Goal: Task Accomplishment & Management: Use online tool/utility

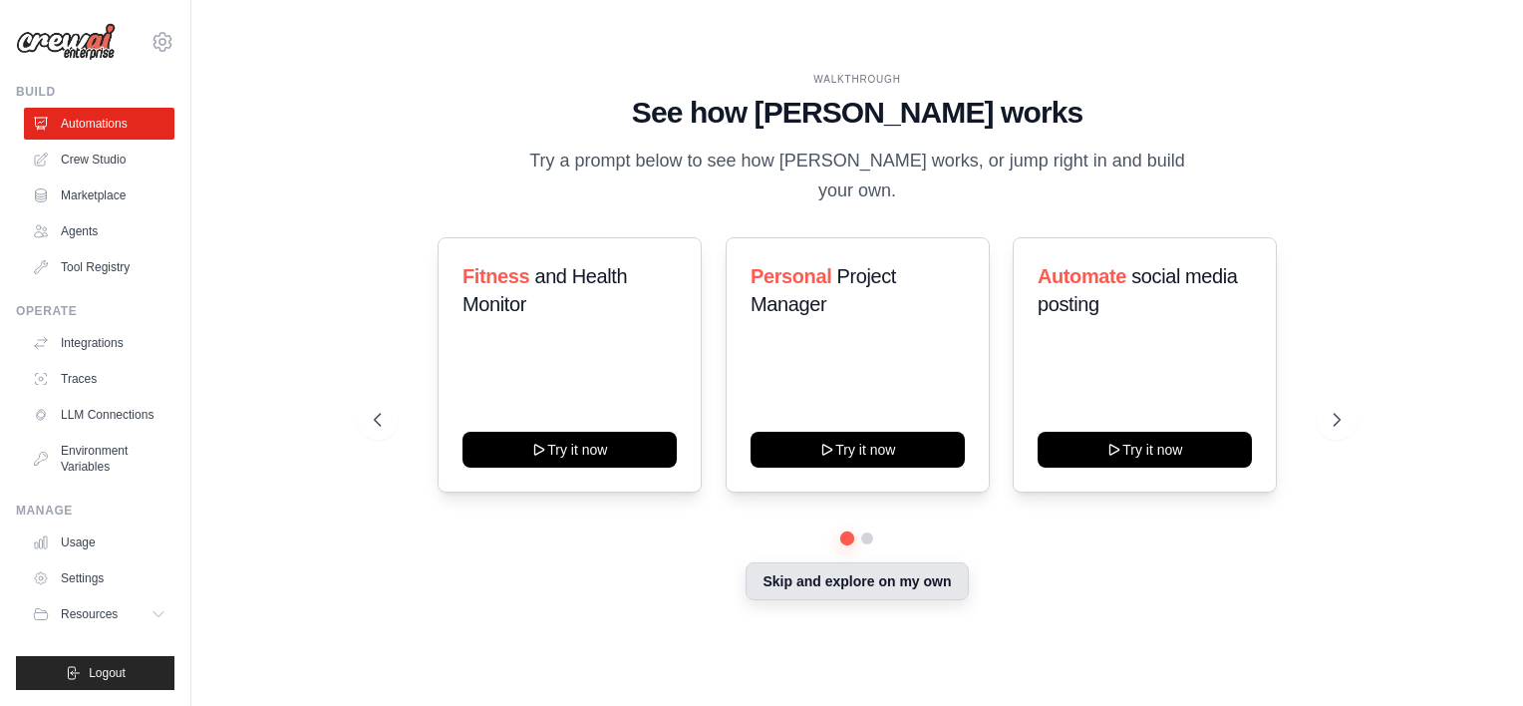
click at [840, 570] on button "Skip and explore on my own" at bounding box center [856, 581] width 222 height 38
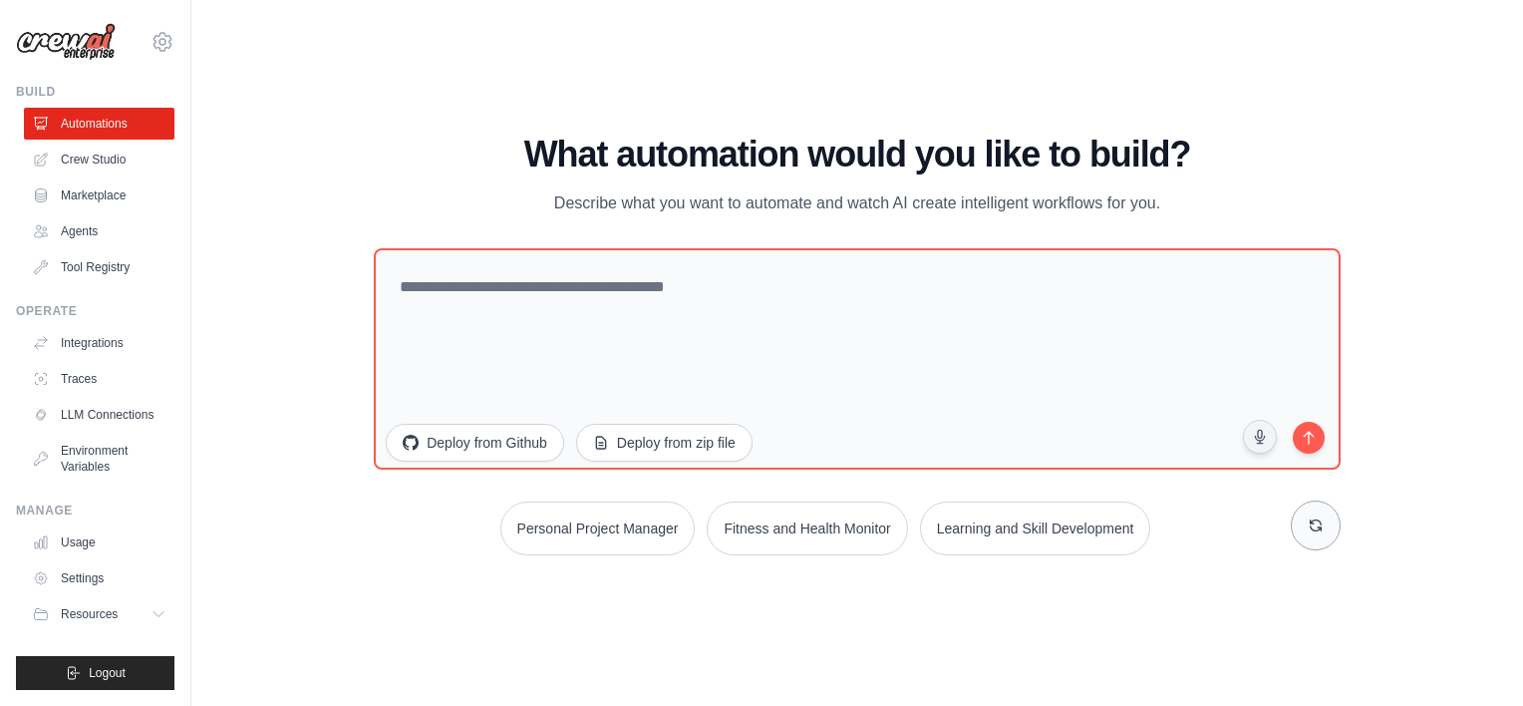
click at [1320, 529] on icon at bounding box center [1316, 525] width 16 height 16
click at [1320, 529] on icon at bounding box center [1315, 525] width 11 height 11
click at [1320, 529] on icon at bounding box center [1316, 525] width 16 height 16
click at [78, 339] on link "Integrations" at bounding box center [101, 343] width 150 height 32
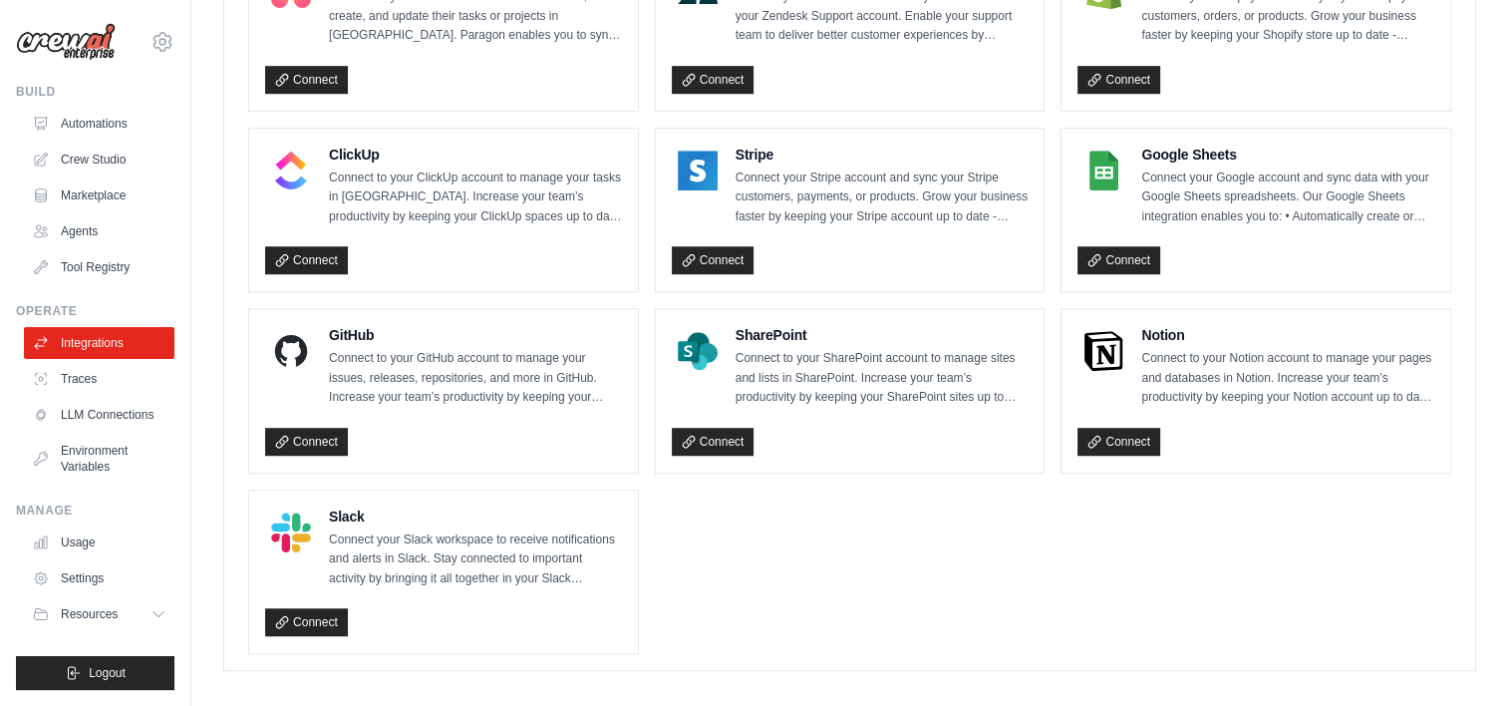
scroll to position [1404, 0]
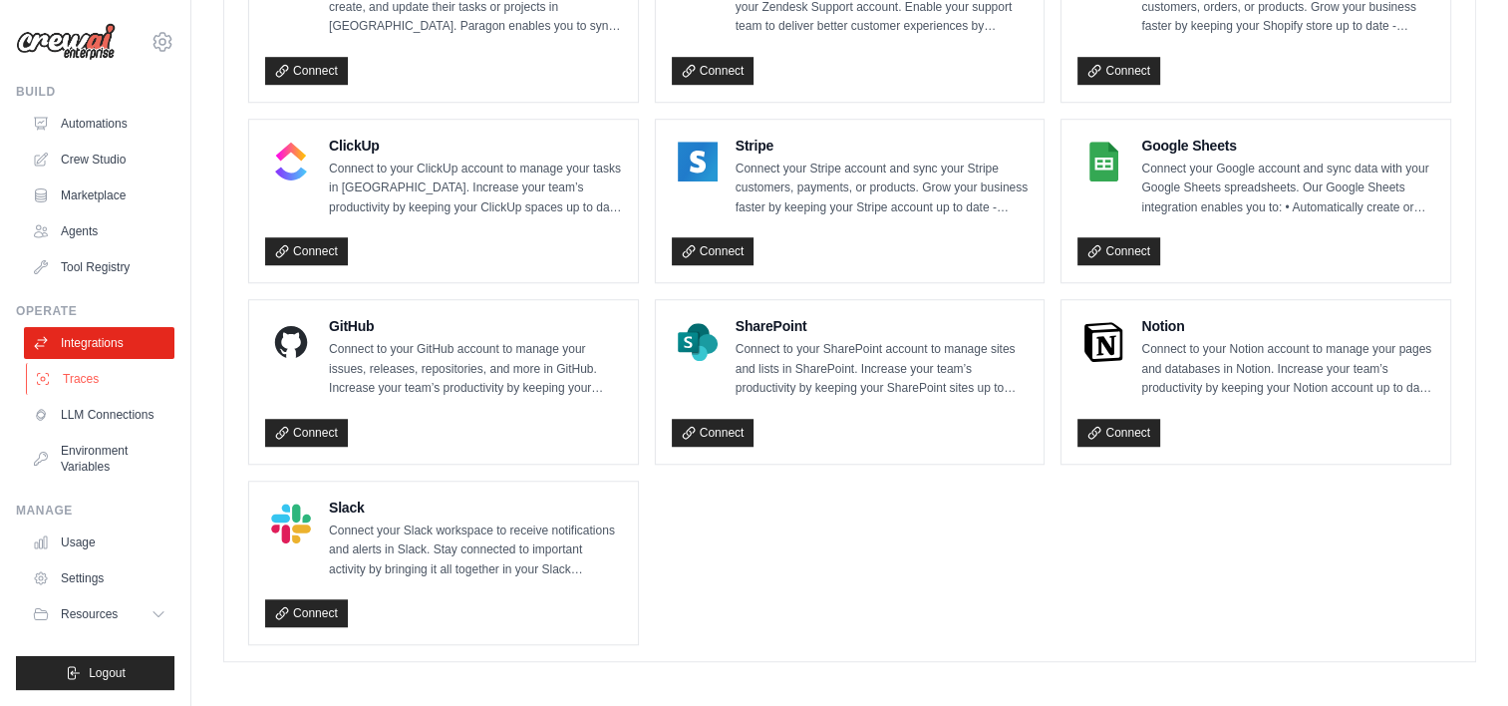
click at [64, 380] on link "Traces" at bounding box center [101, 379] width 150 height 32
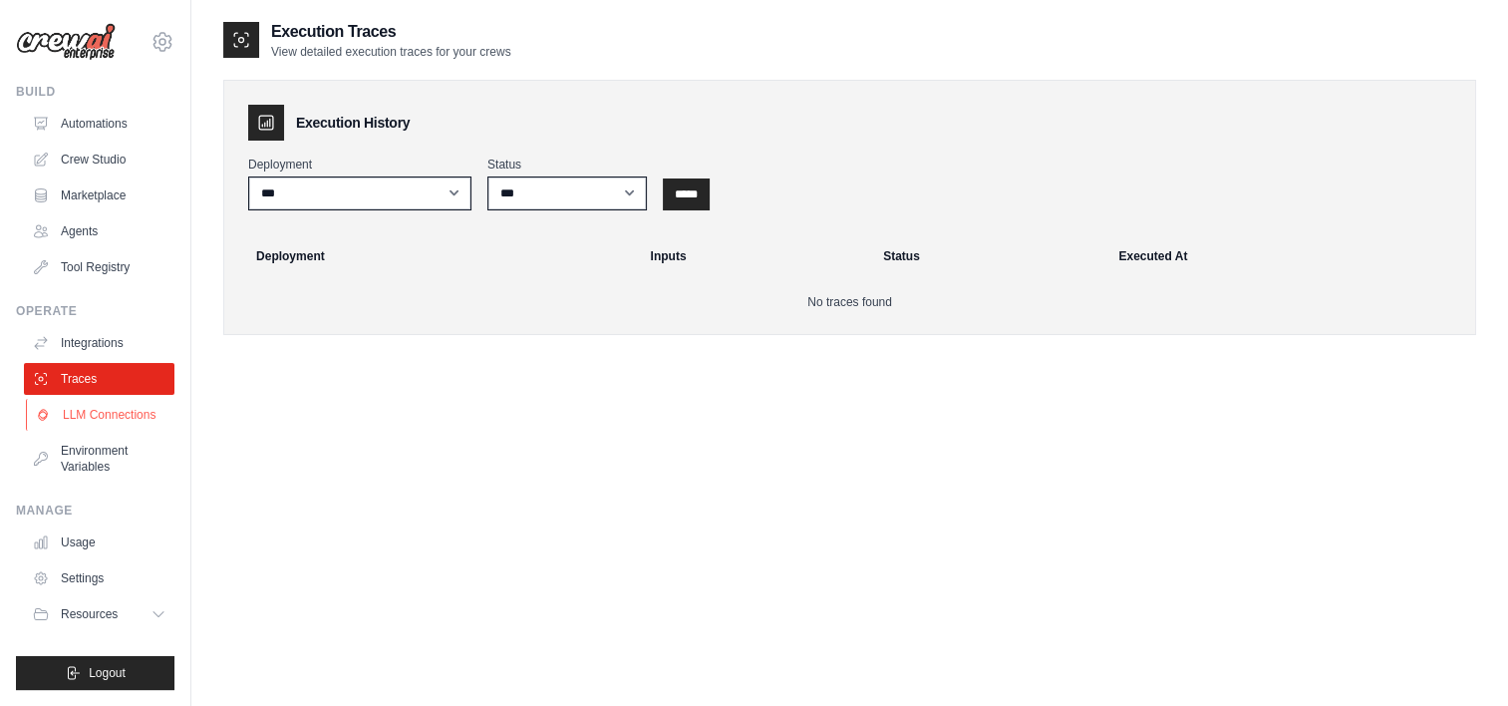
click at [107, 420] on link "LLM Connections" at bounding box center [101, 415] width 150 height 32
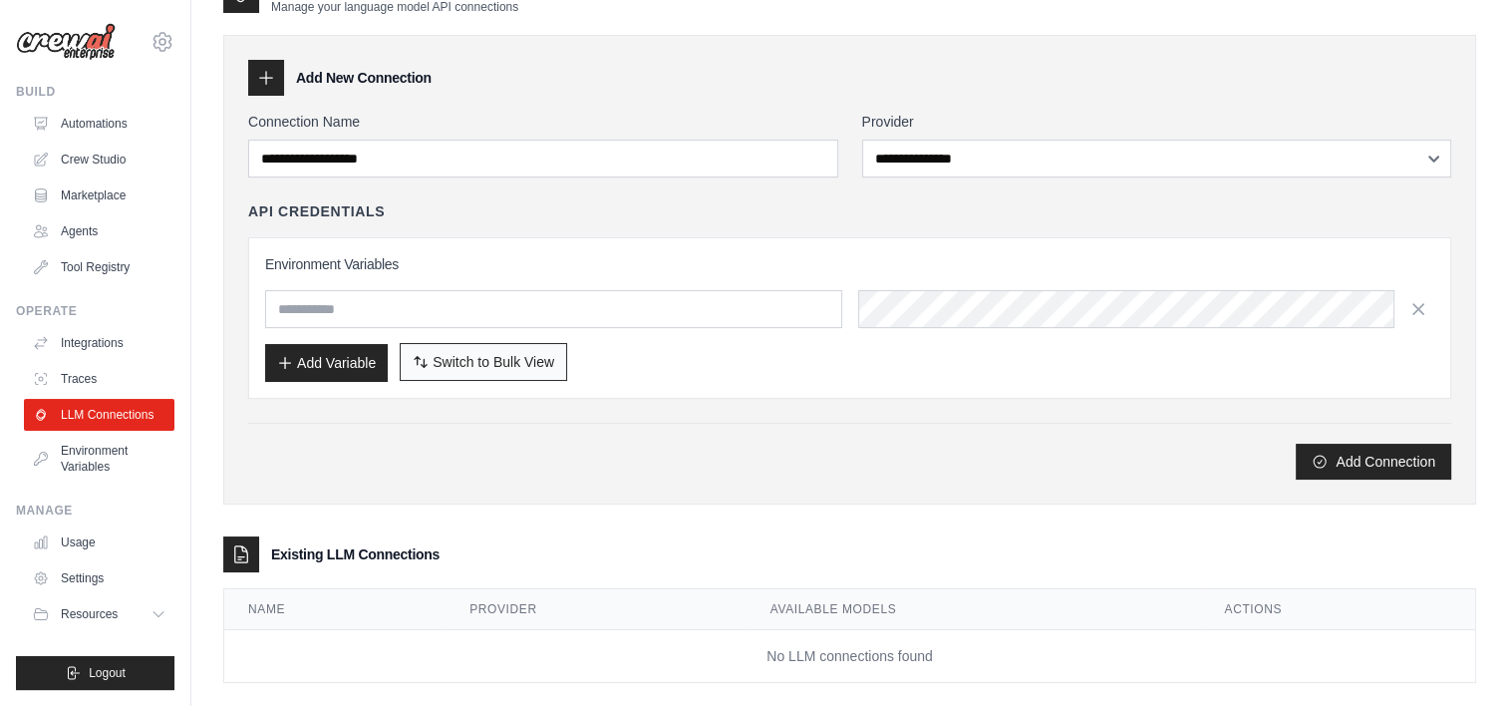
scroll to position [71, 0]
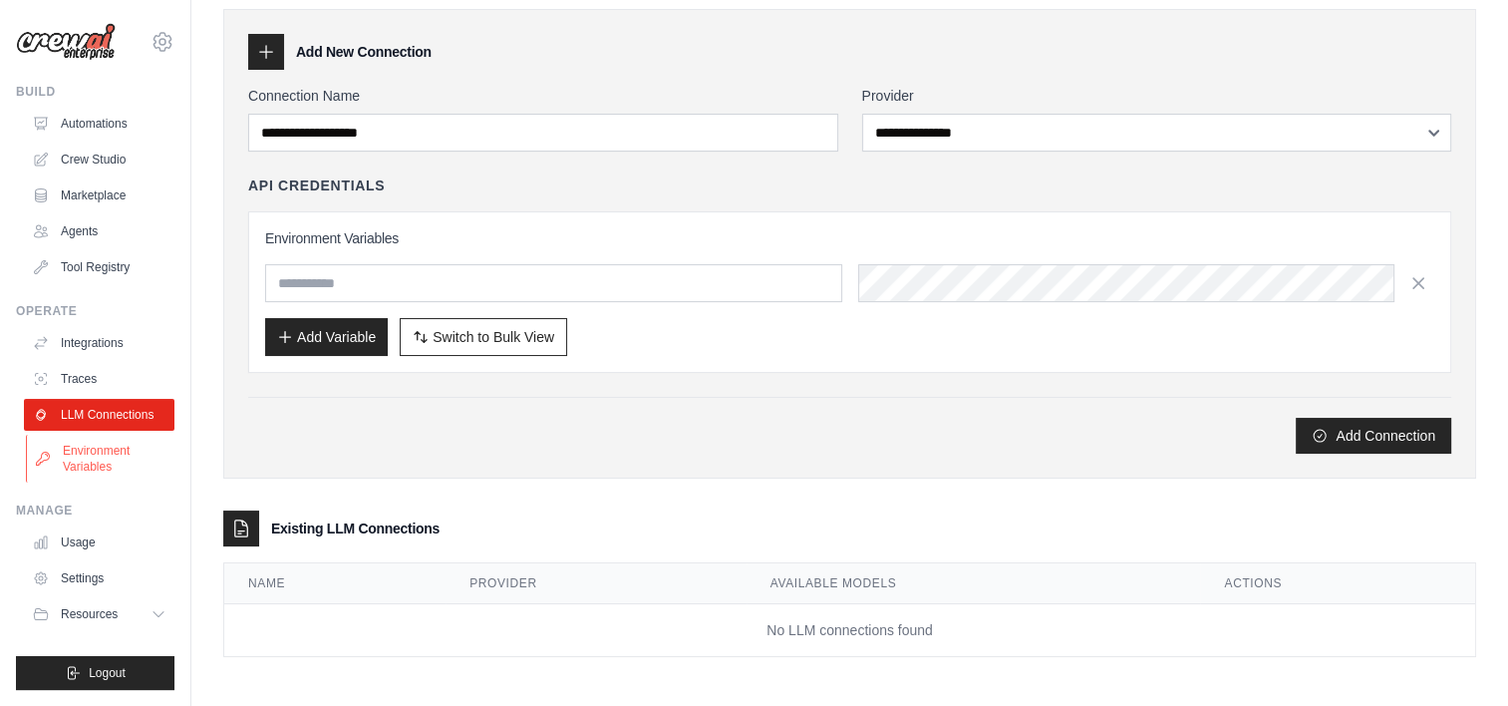
click at [108, 453] on link "Environment Variables" at bounding box center [101, 459] width 150 height 48
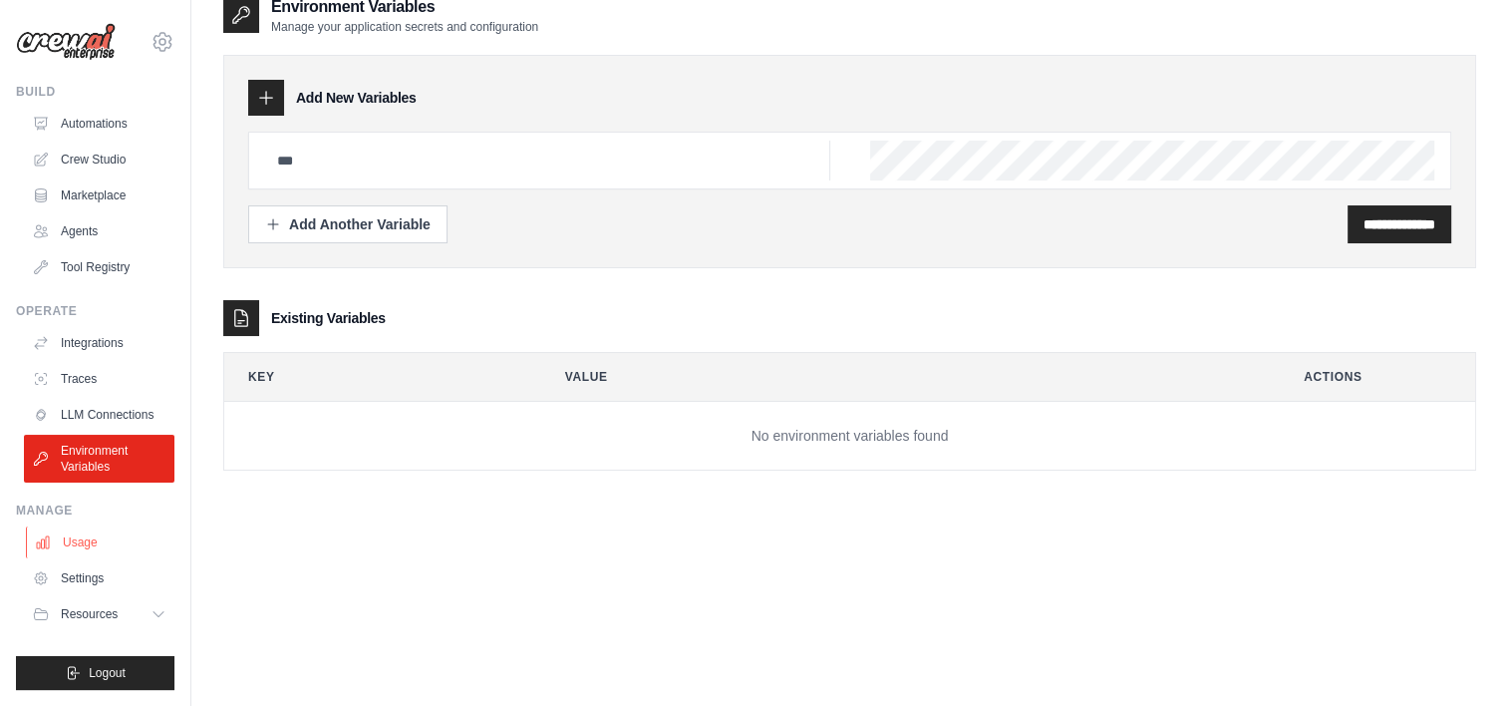
scroll to position [40, 0]
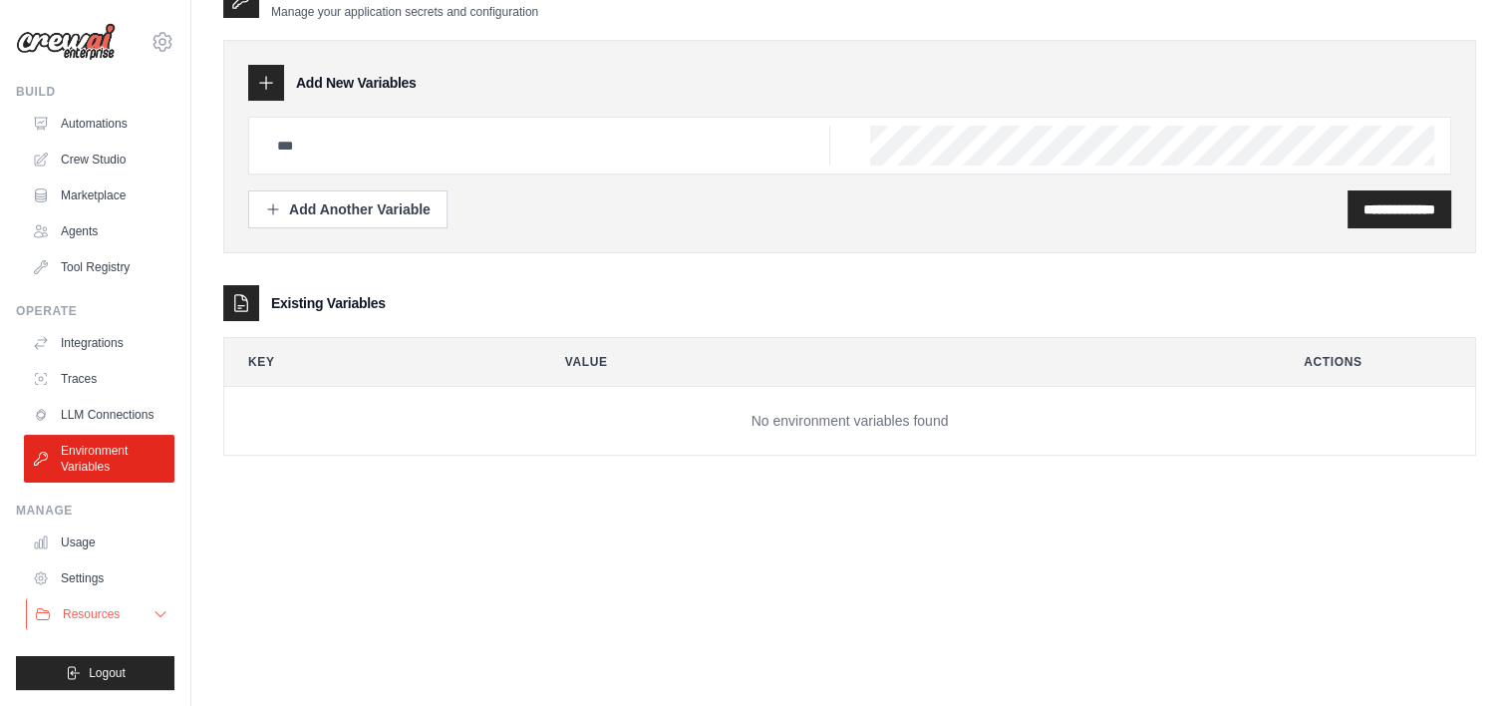
click at [129, 616] on button "Resources" at bounding box center [101, 614] width 150 height 32
click at [82, 183] on link "Marketplace" at bounding box center [101, 195] width 150 height 32
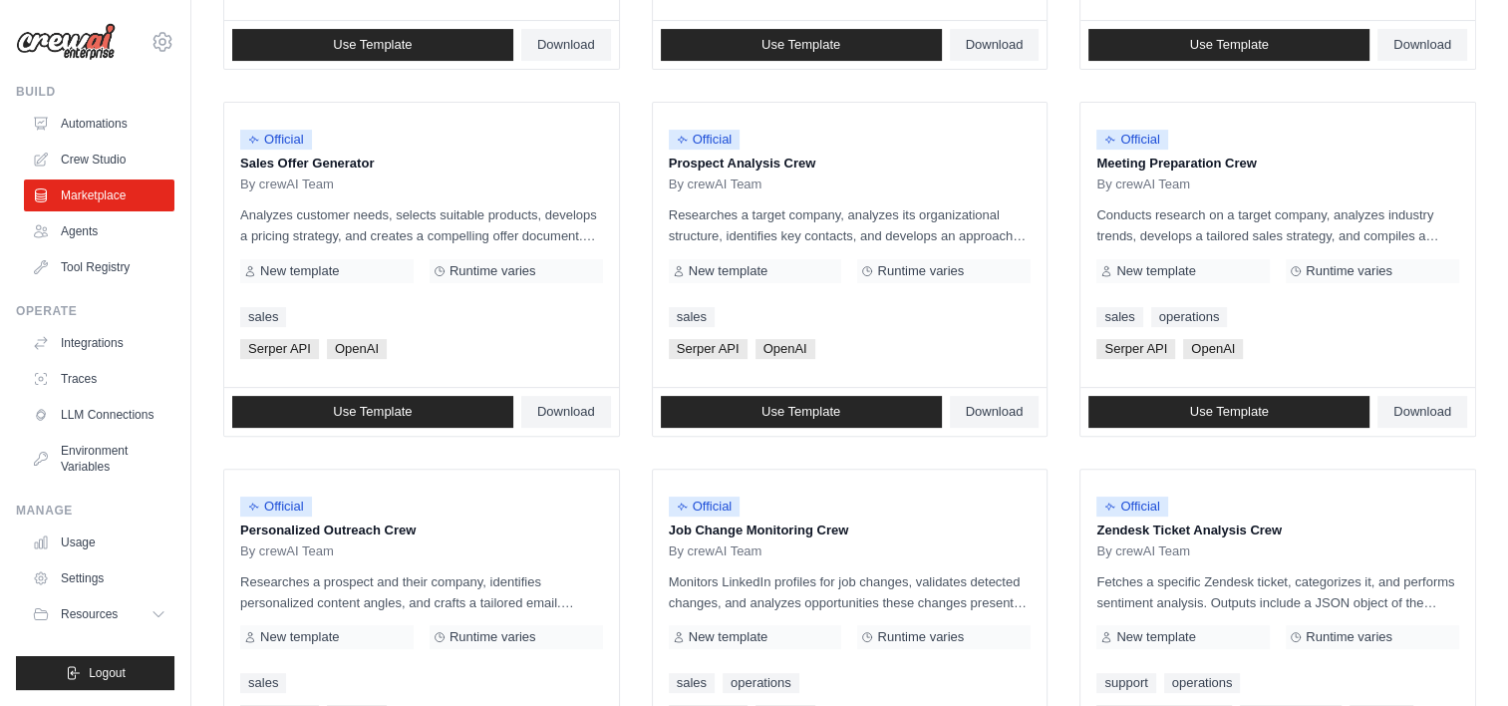
scroll to position [1138, 0]
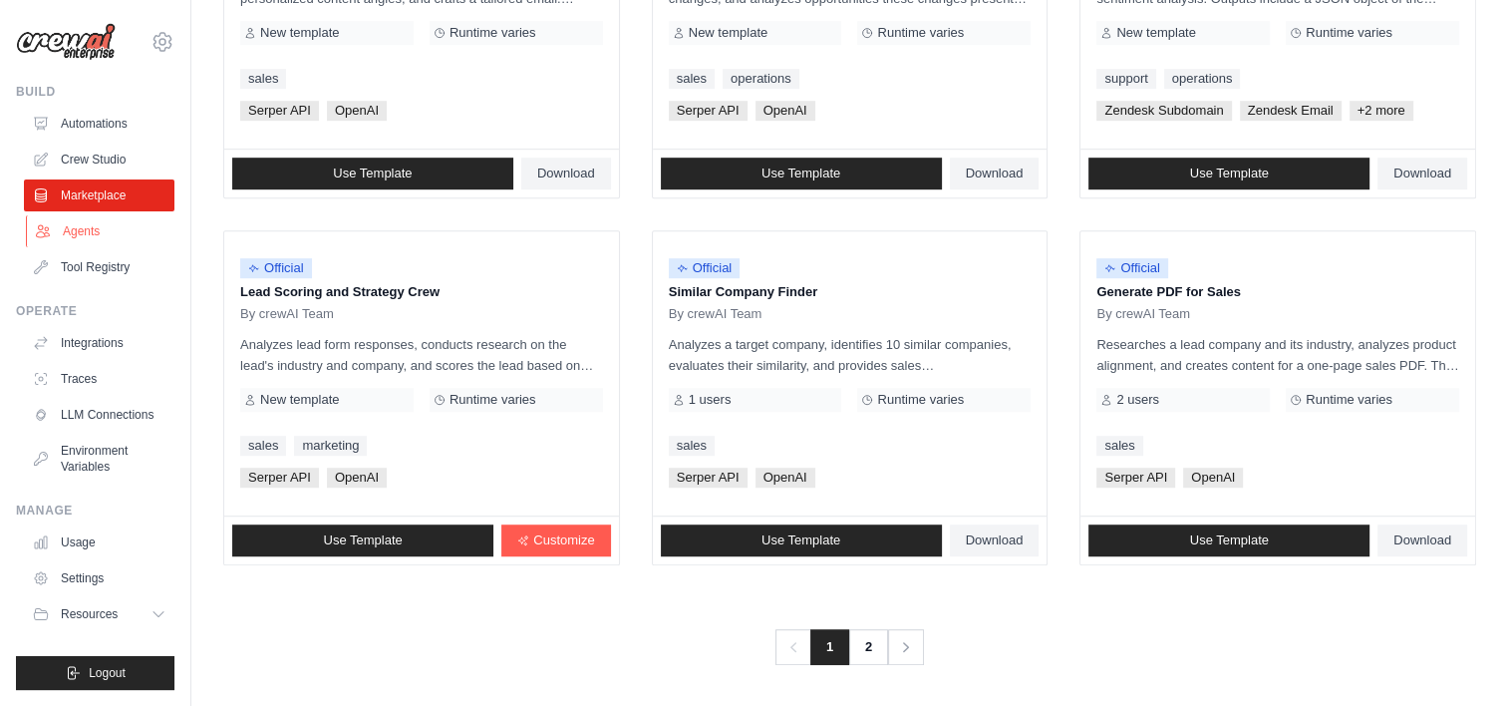
click at [76, 232] on link "Agents" at bounding box center [101, 231] width 150 height 32
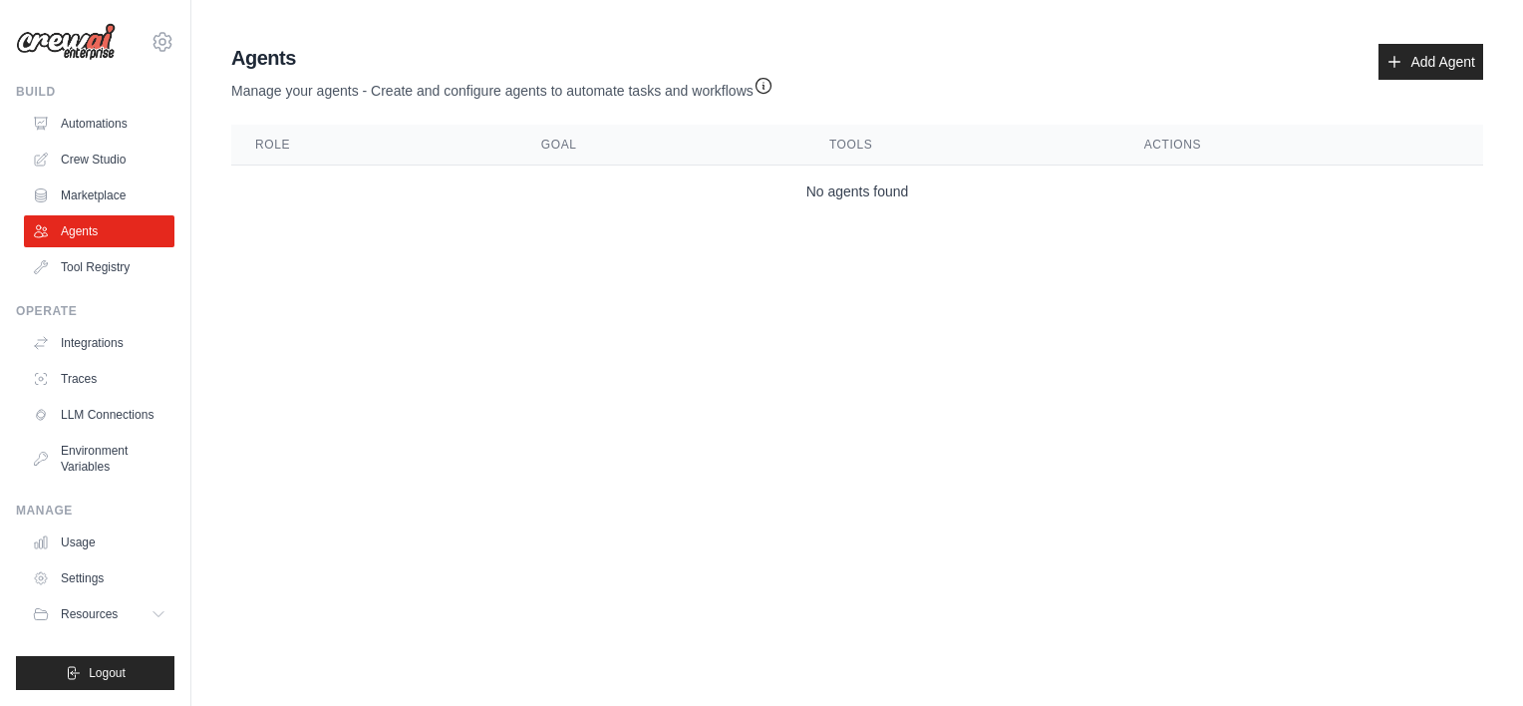
click at [763, 88] on icon "button" at bounding box center [763, 86] width 20 height 20
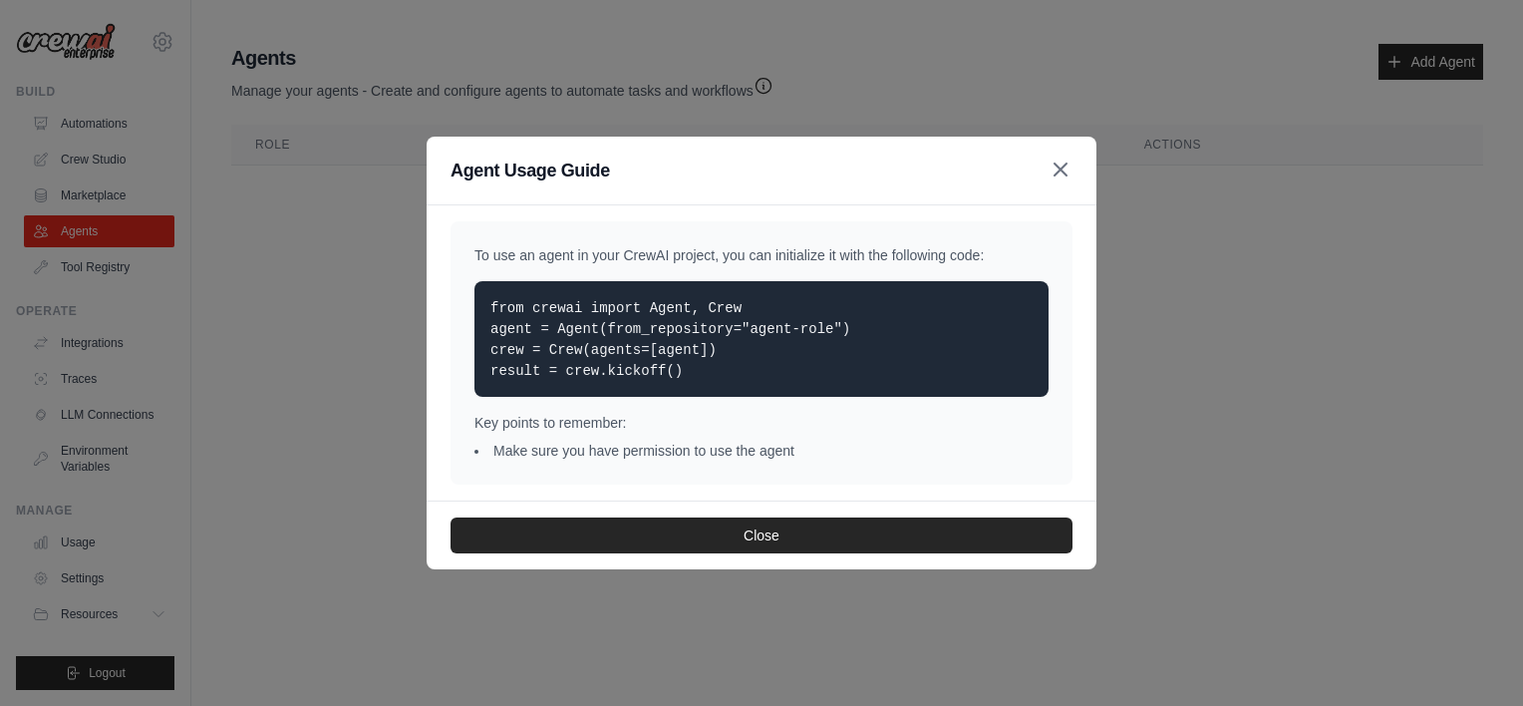
click at [1064, 173] on icon "button" at bounding box center [1060, 169] width 24 height 24
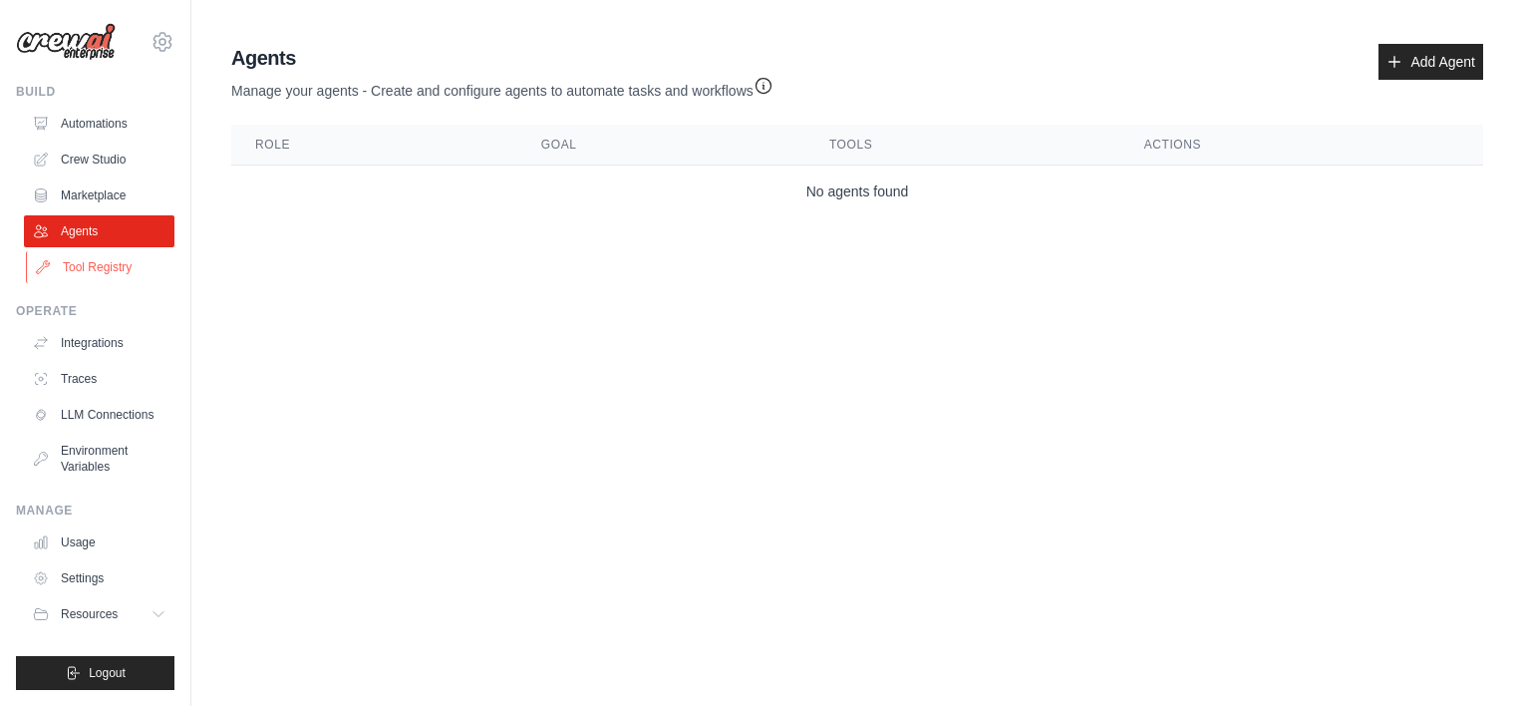
click at [64, 259] on link "Tool Registry" at bounding box center [101, 267] width 150 height 32
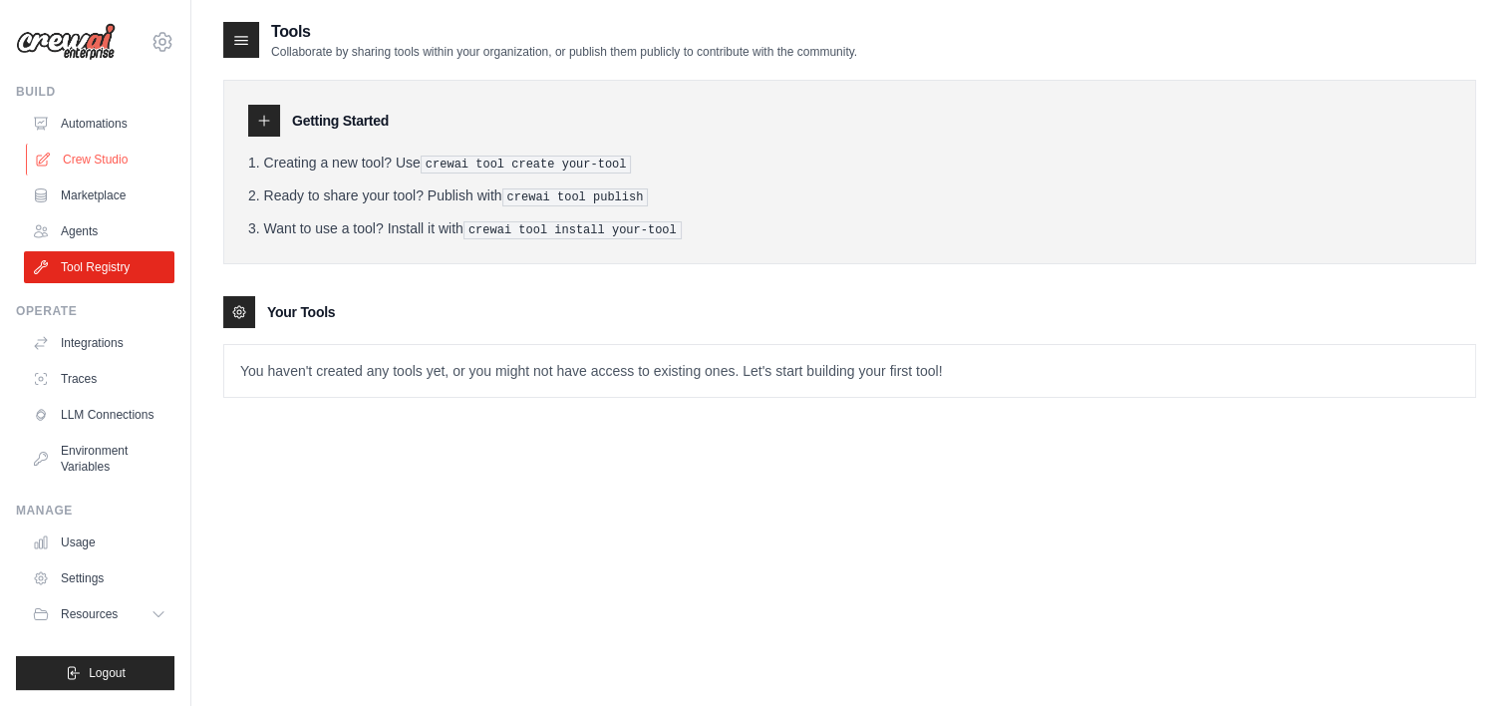
click at [84, 163] on link "Crew Studio" at bounding box center [101, 160] width 150 height 32
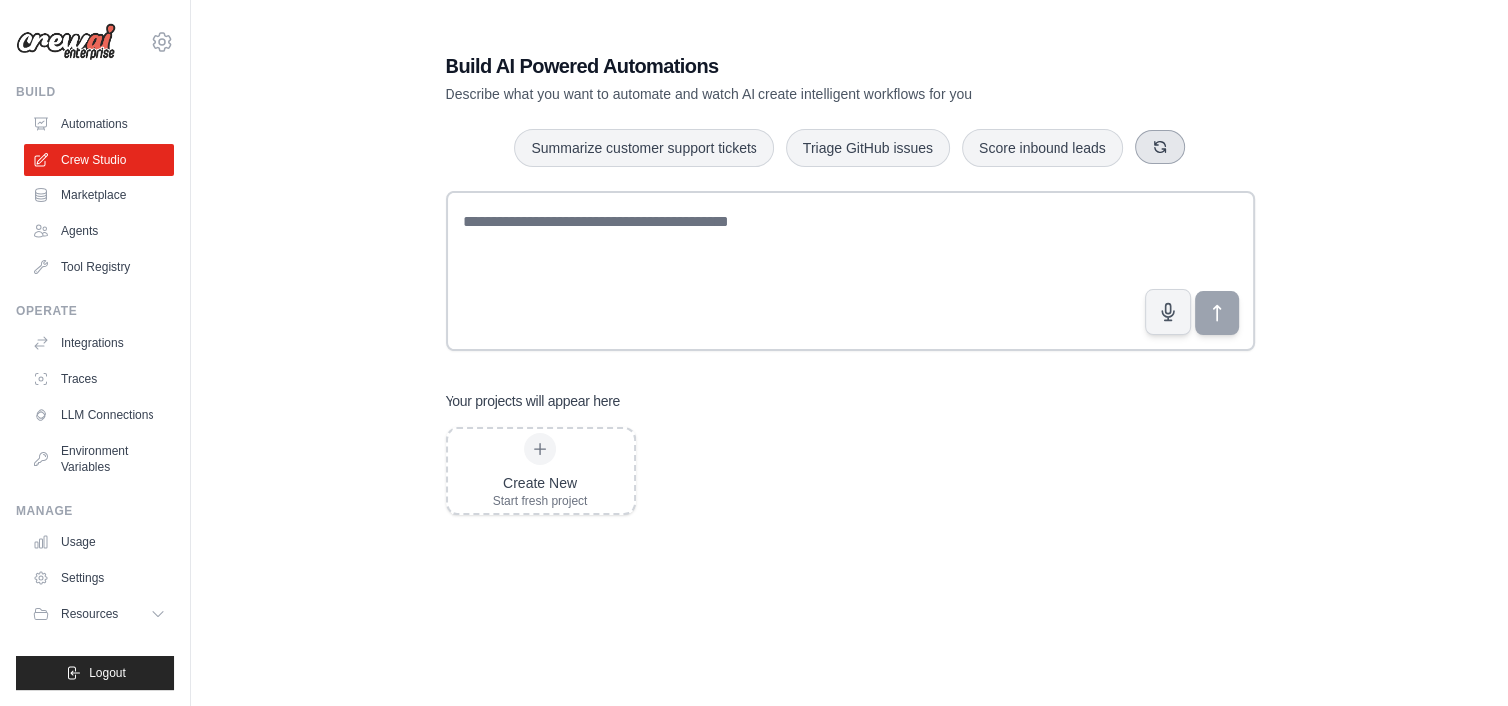
click at [1172, 143] on button "button" at bounding box center [1160, 147] width 50 height 34
click at [73, 117] on link "Automations" at bounding box center [101, 124] width 150 height 32
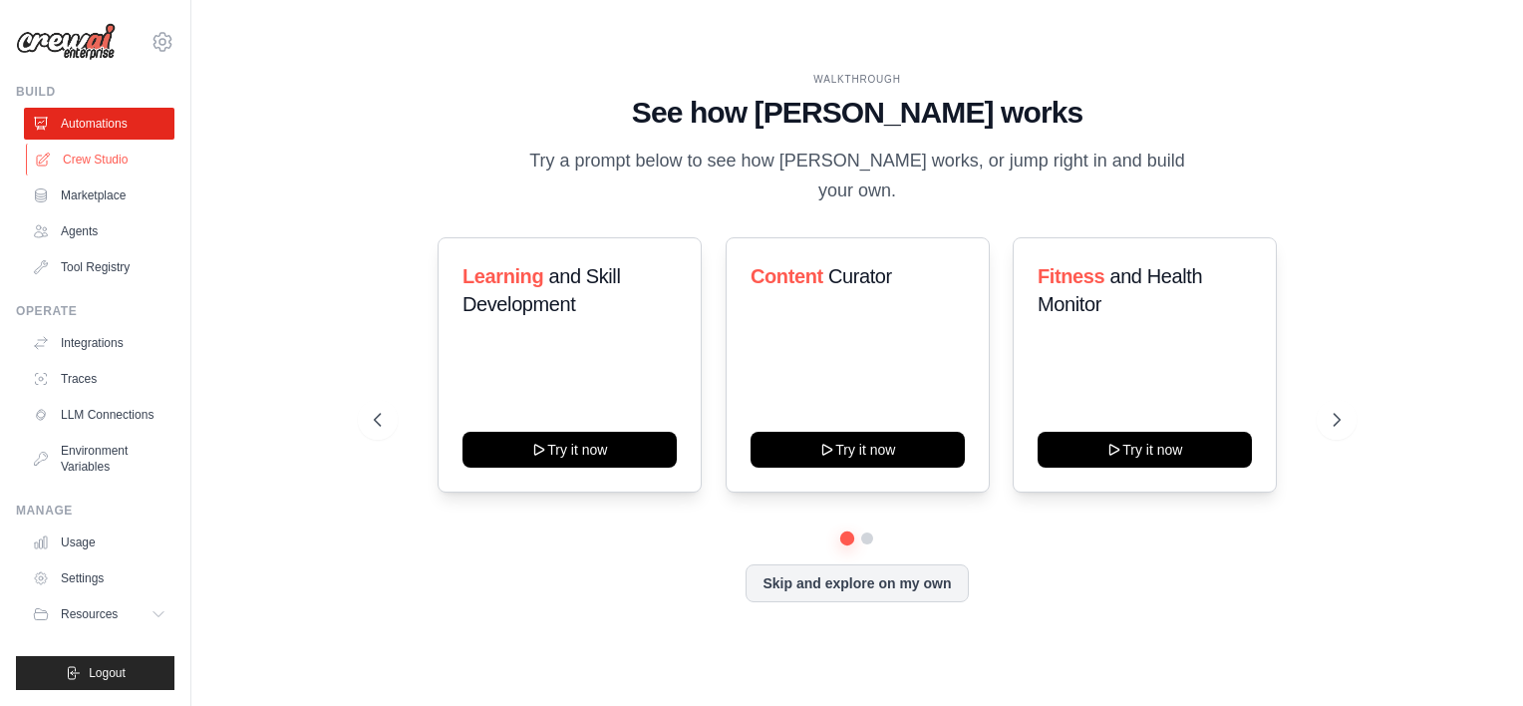
click at [72, 158] on link "Crew Studio" at bounding box center [101, 160] width 150 height 32
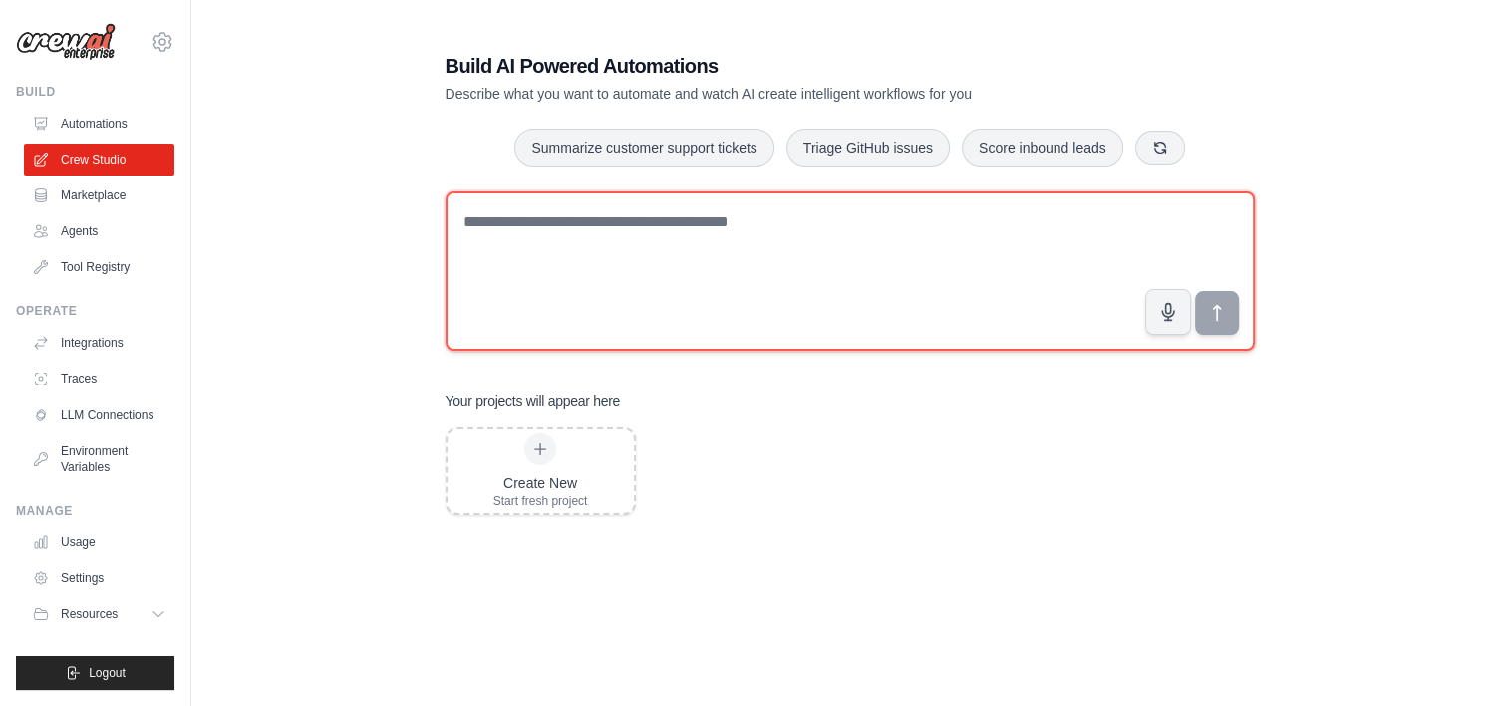
click at [614, 224] on textarea at bounding box center [849, 270] width 809 height 159
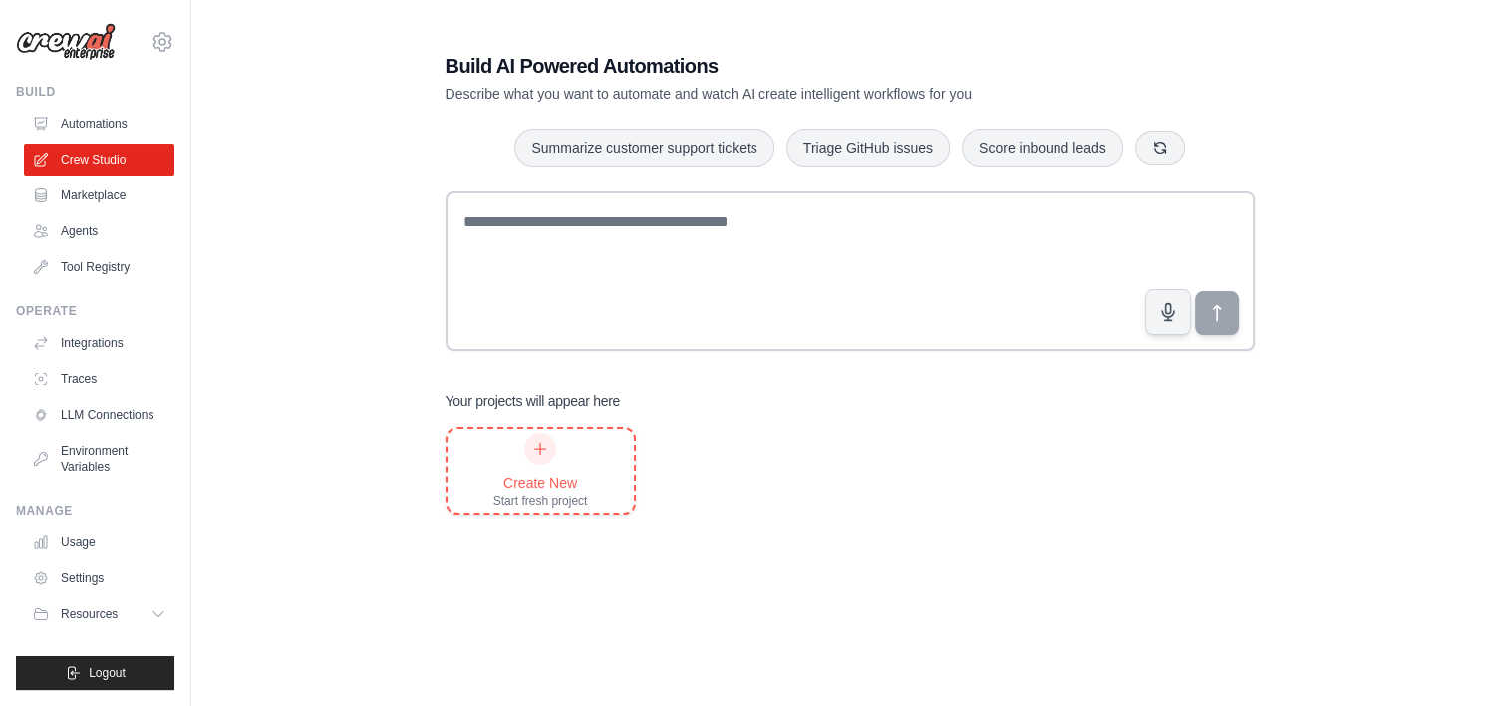
click at [517, 474] on div "Create New" at bounding box center [540, 482] width 95 height 20
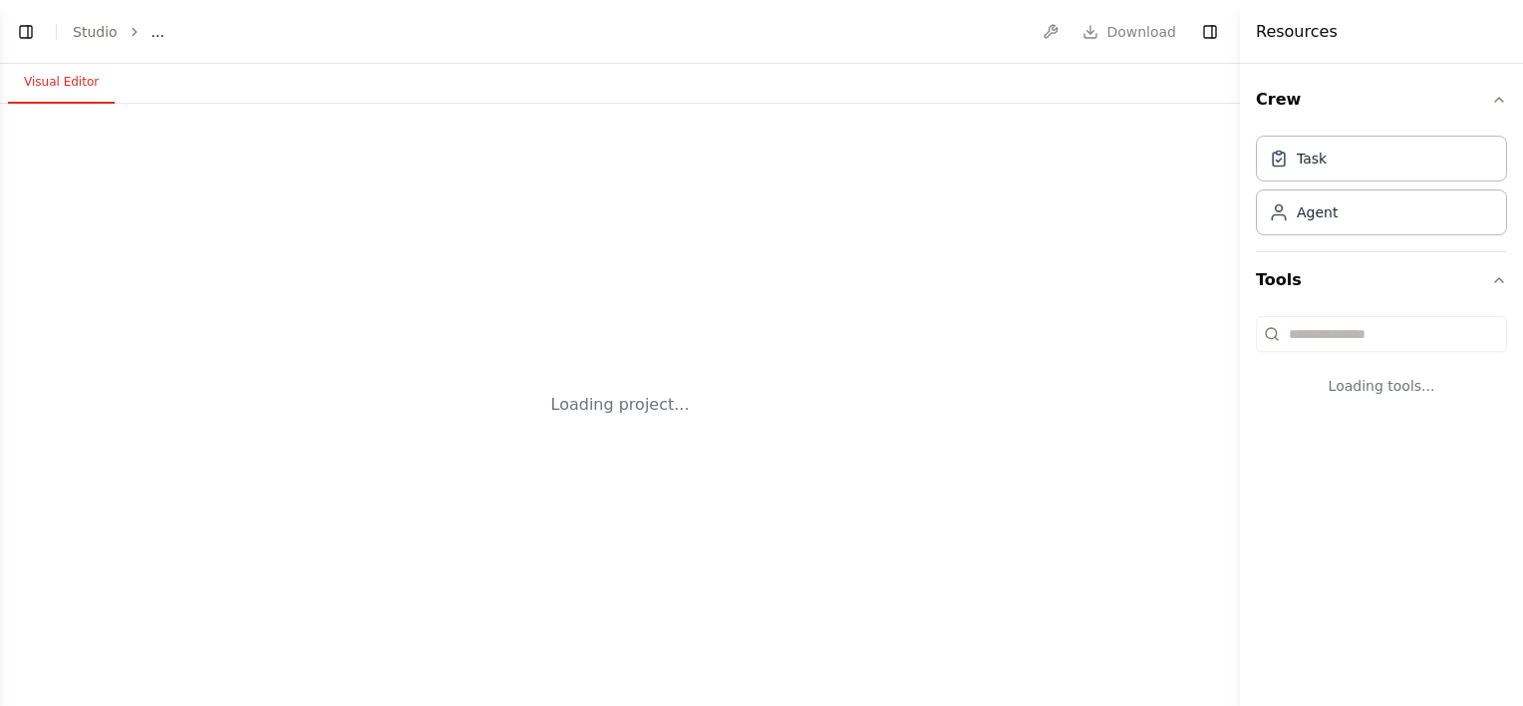
select select "****"
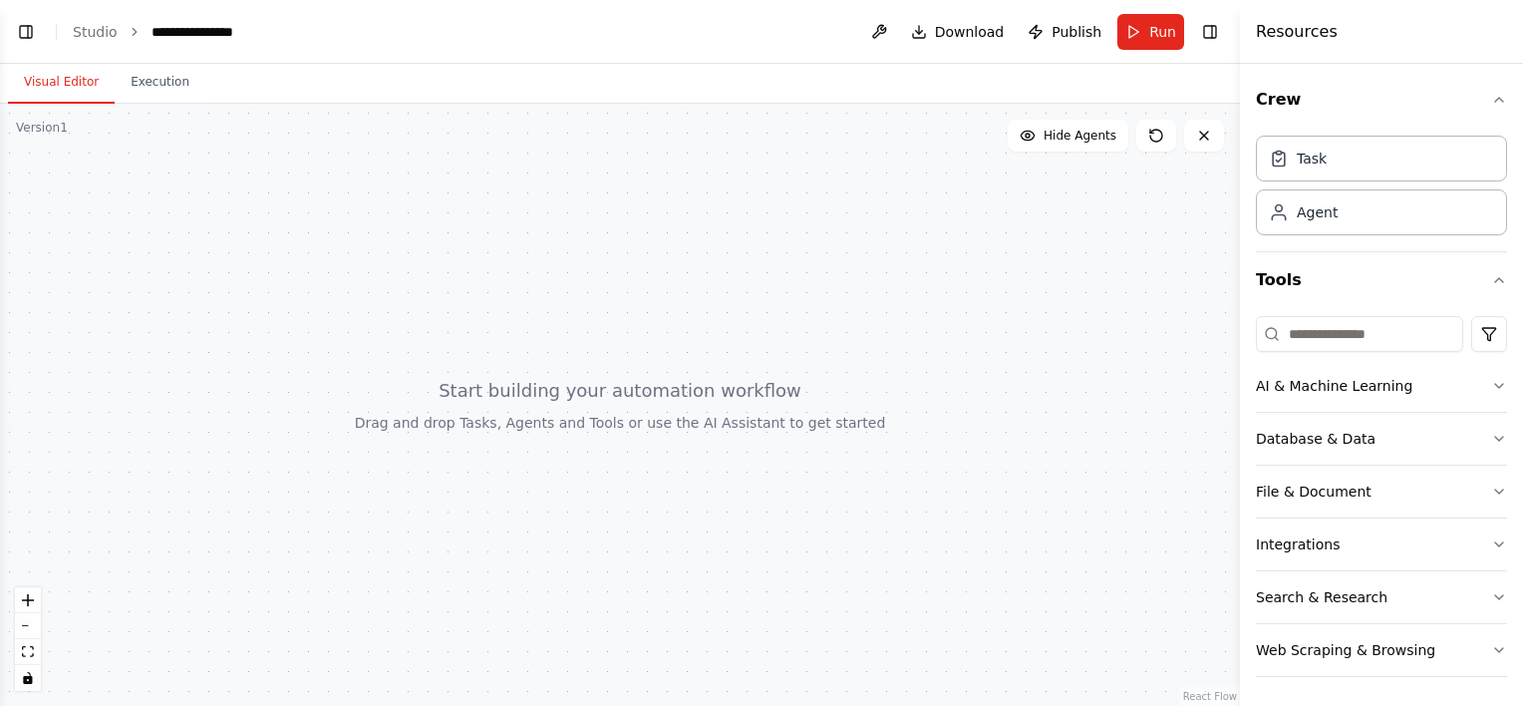
drag, startPoint x: 200, startPoint y: 390, endPoint x: 211, endPoint y: 380, distance: 14.8
click at [200, 390] on div at bounding box center [620, 405] width 1240 height 602
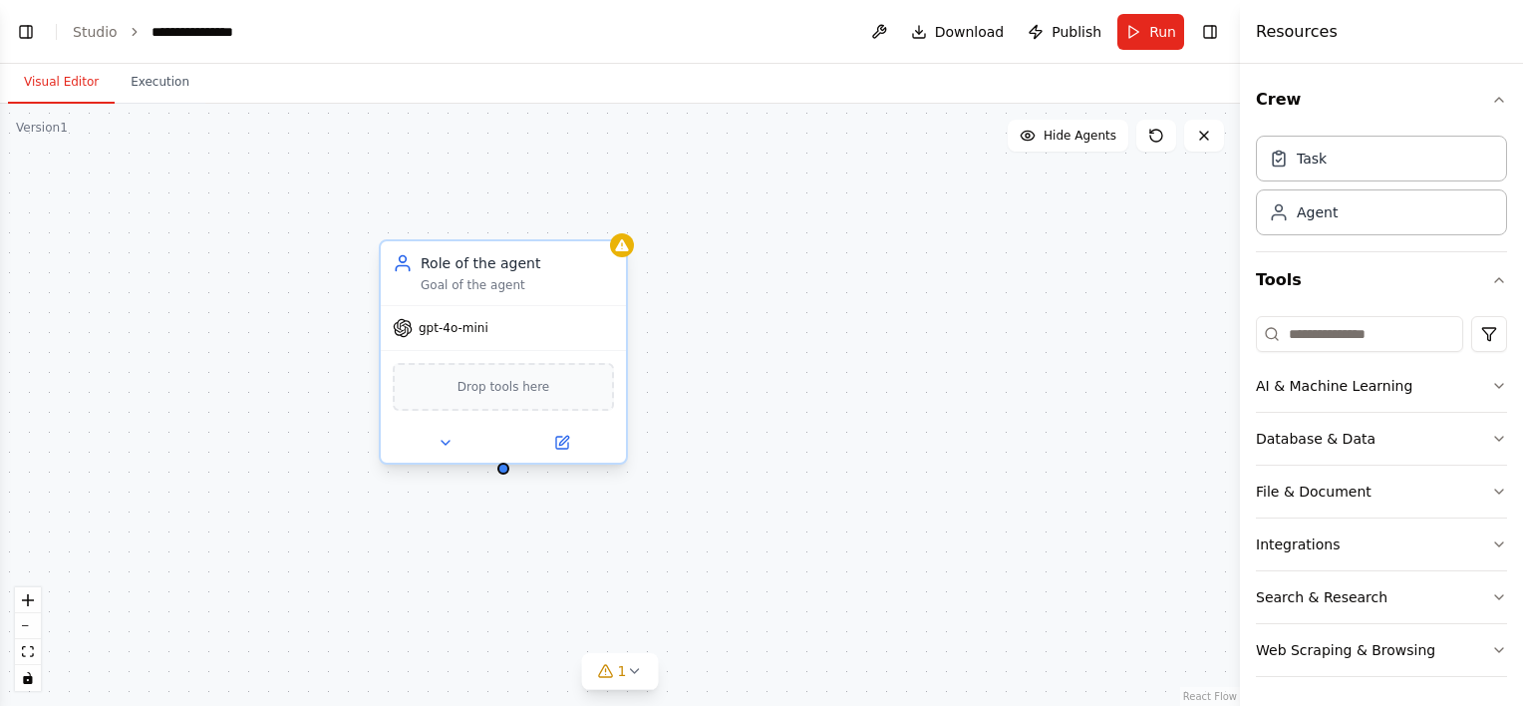
click at [472, 273] on div "Role of the agent Goal of the agent" at bounding box center [517, 273] width 193 height 40
click at [502, 271] on div "Role of the agent" at bounding box center [517, 263] width 193 height 20
click at [562, 454] on div at bounding box center [503, 443] width 245 height 40
click at [564, 439] on icon at bounding box center [563, 440] width 9 height 9
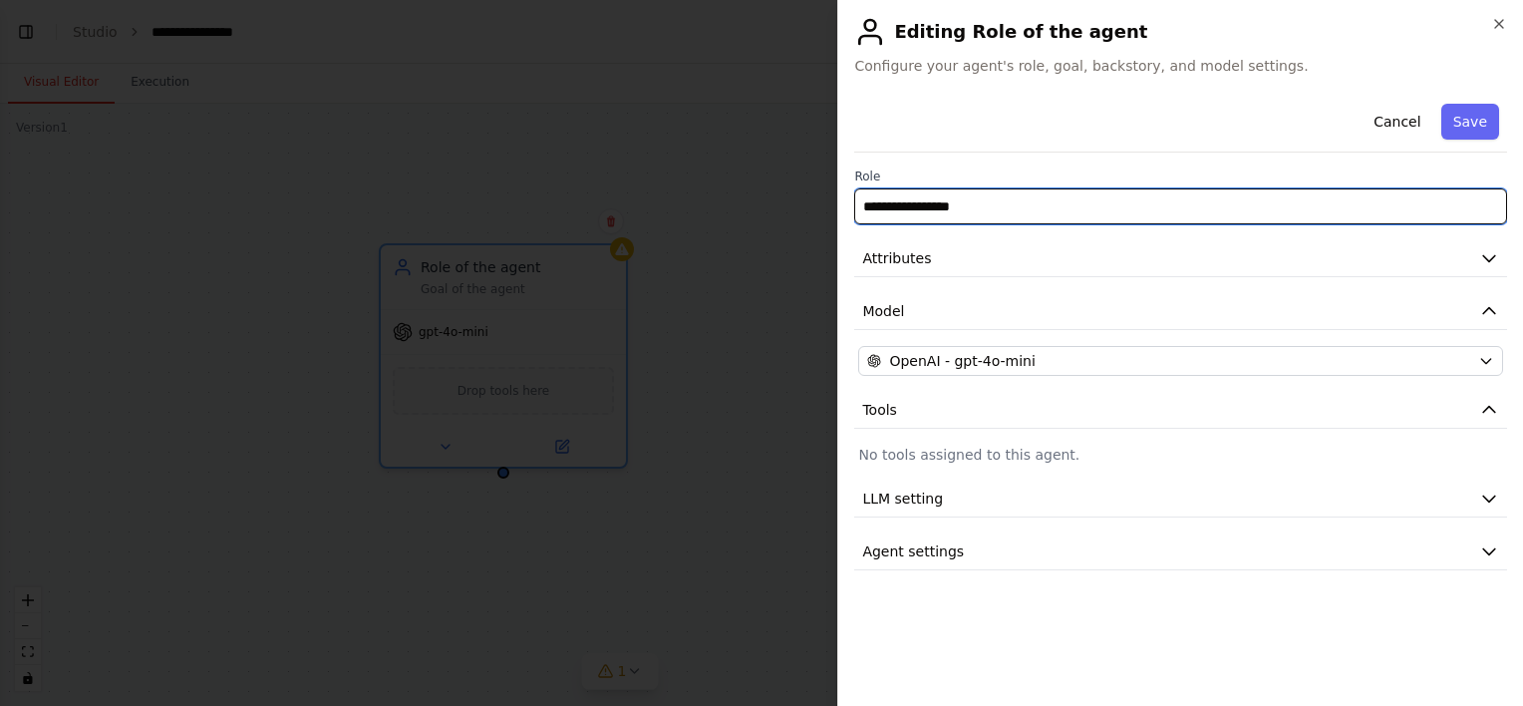
drag, startPoint x: 1035, startPoint y: 211, endPoint x: 821, endPoint y: 212, distance: 214.3
click at [806, 211] on body "**********" at bounding box center [761, 353] width 1523 height 706
type input "**********"
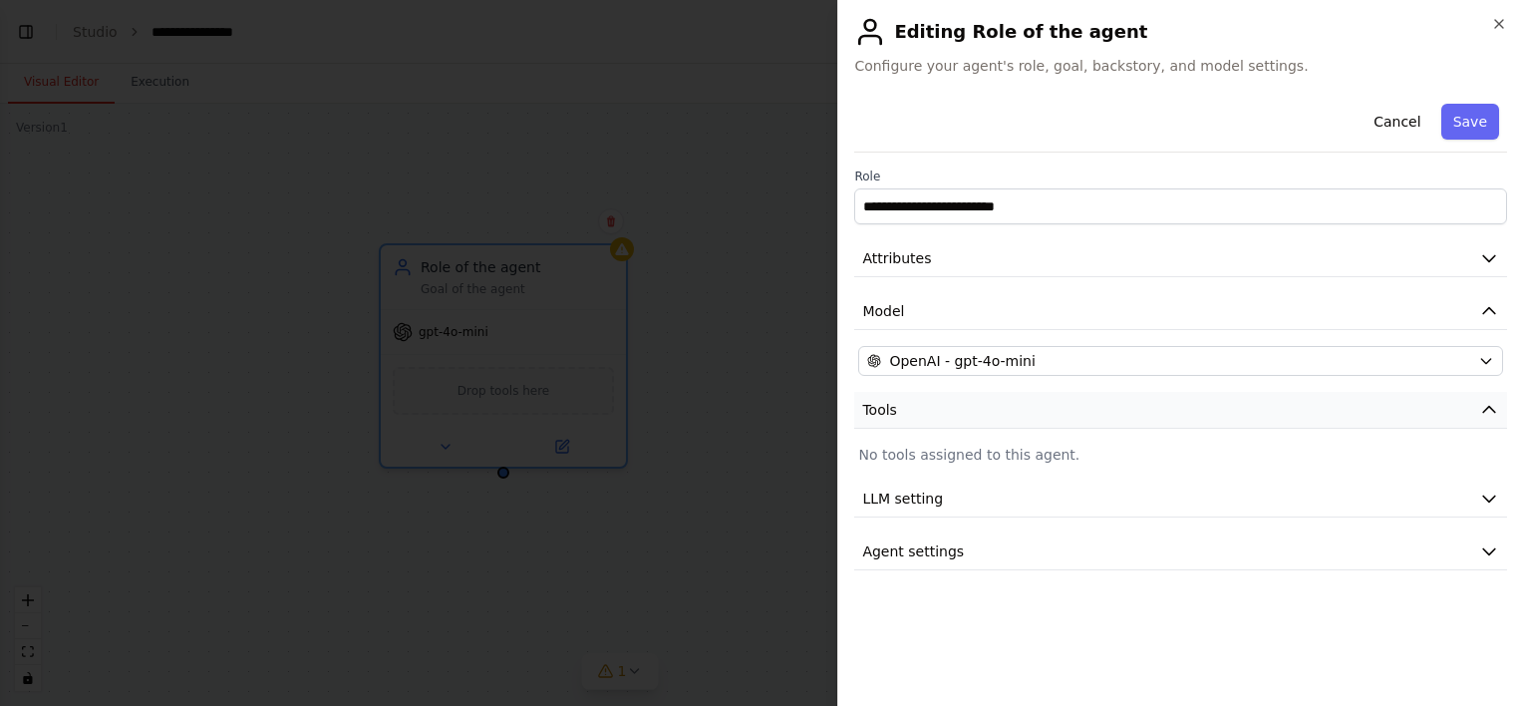
click at [956, 415] on button "Tools" at bounding box center [1180, 410] width 653 height 37
click at [929, 498] on span "LLM setting" at bounding box center [902, 498] width 81 height 20
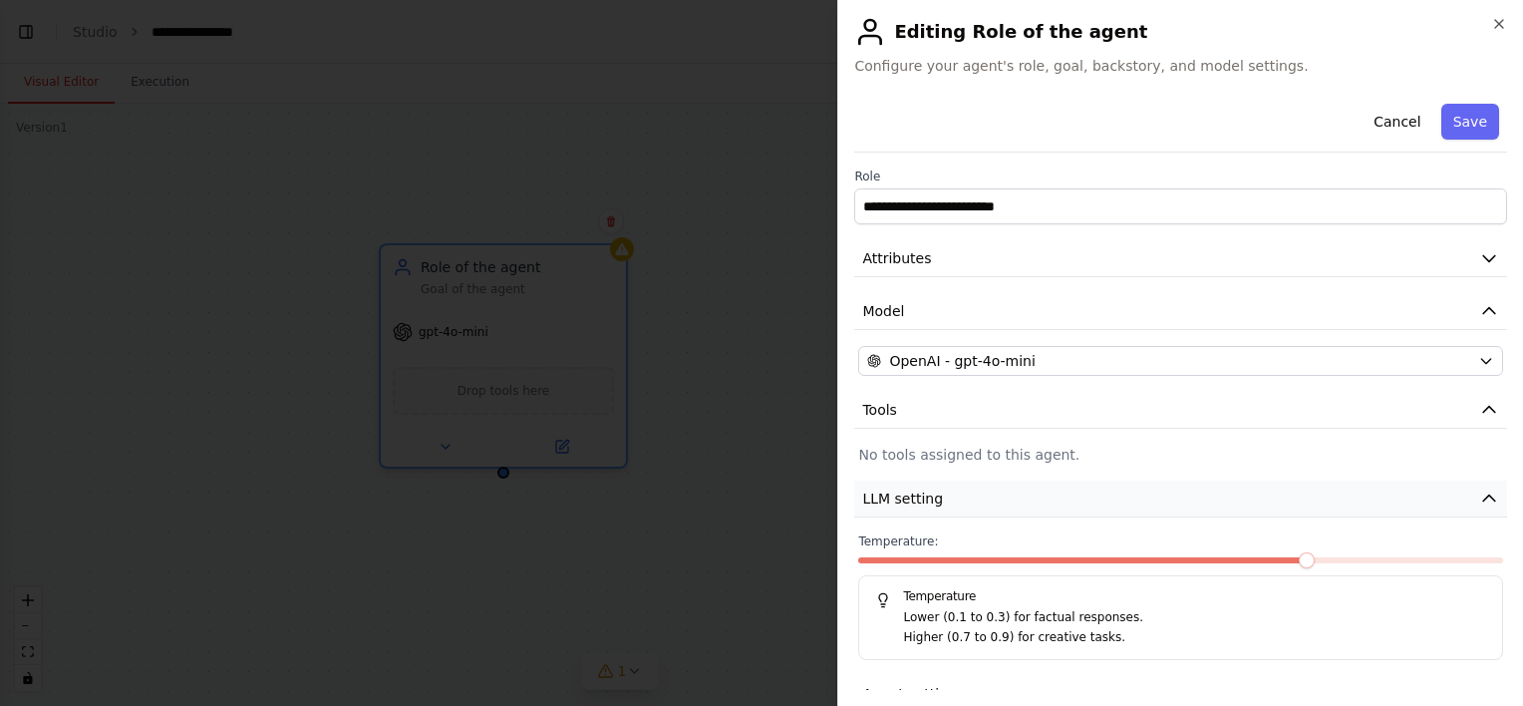
click at [929, 498] on span "LLM setting" at bounding box center [902, 498] width 81 height 20
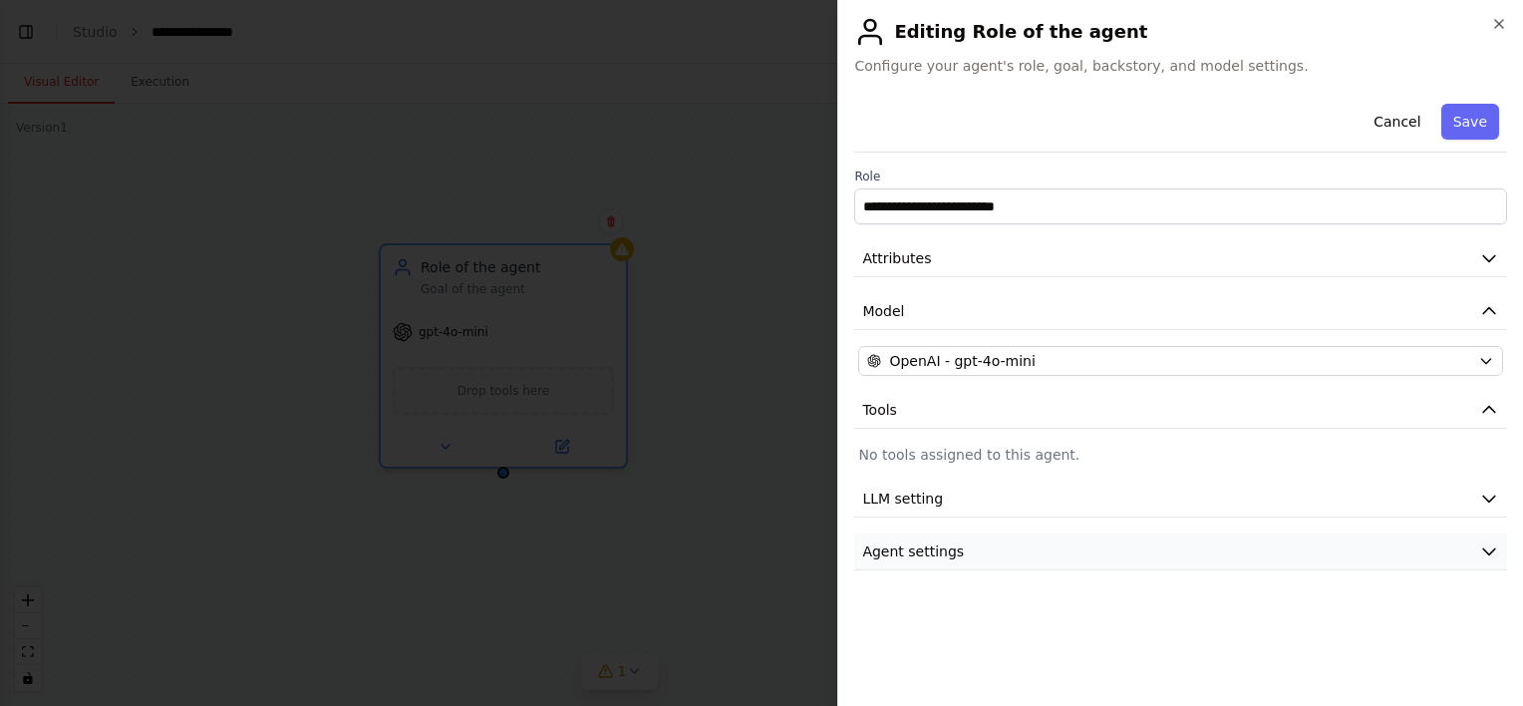
click at [957, 558] on button "Agent settings" at bounding box center [1180, 551] width 653 height 37
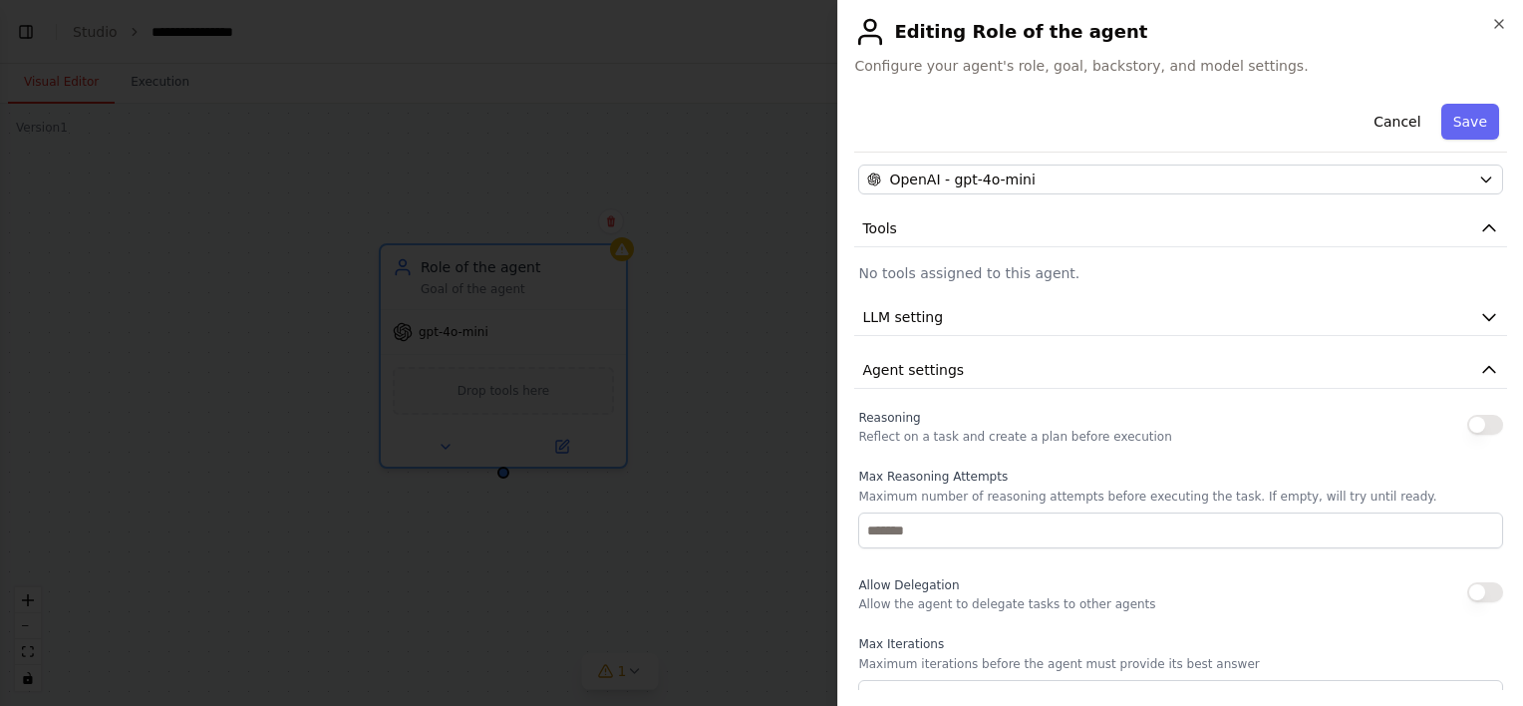
scroll to position [199, 0]
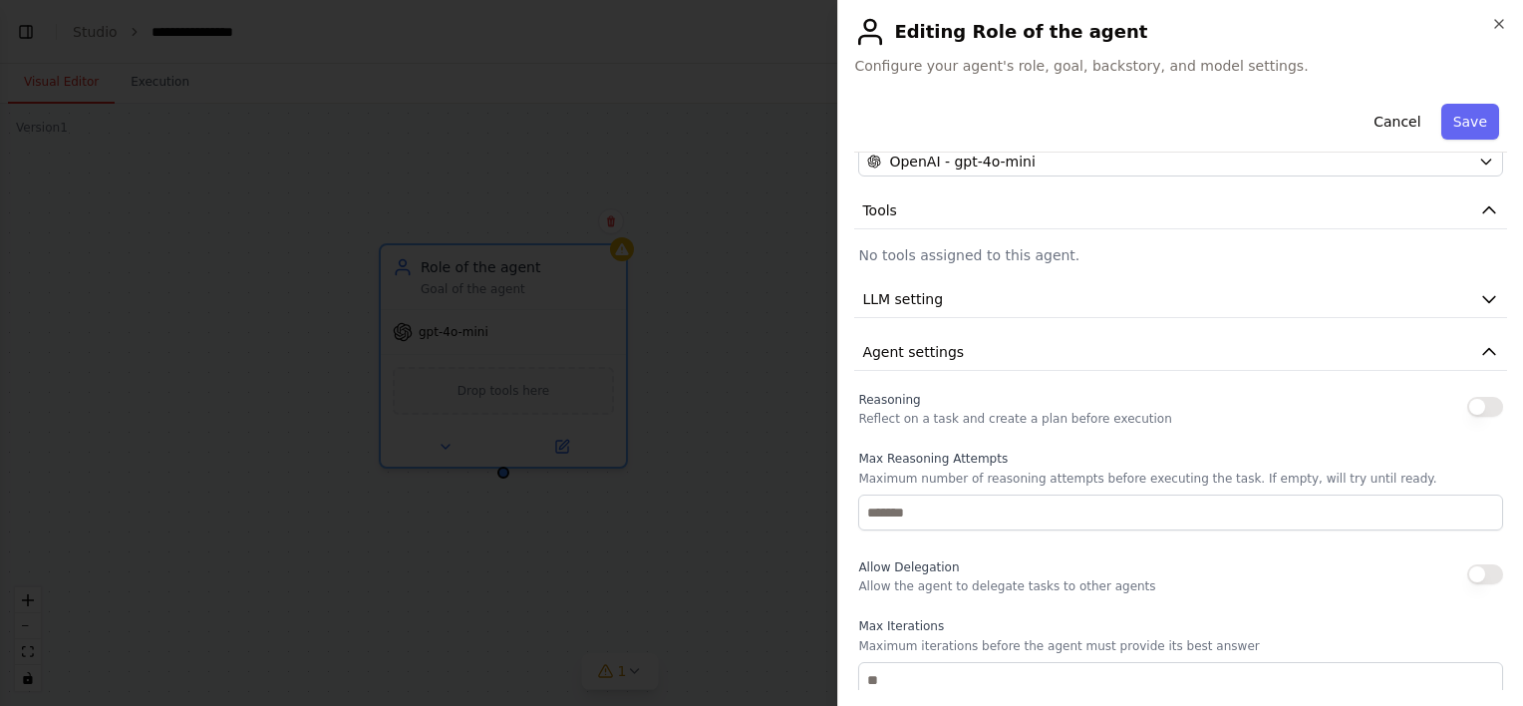
click at [1481, 404] on button "button" at bounding box center [1485, 407] width 36 height 20
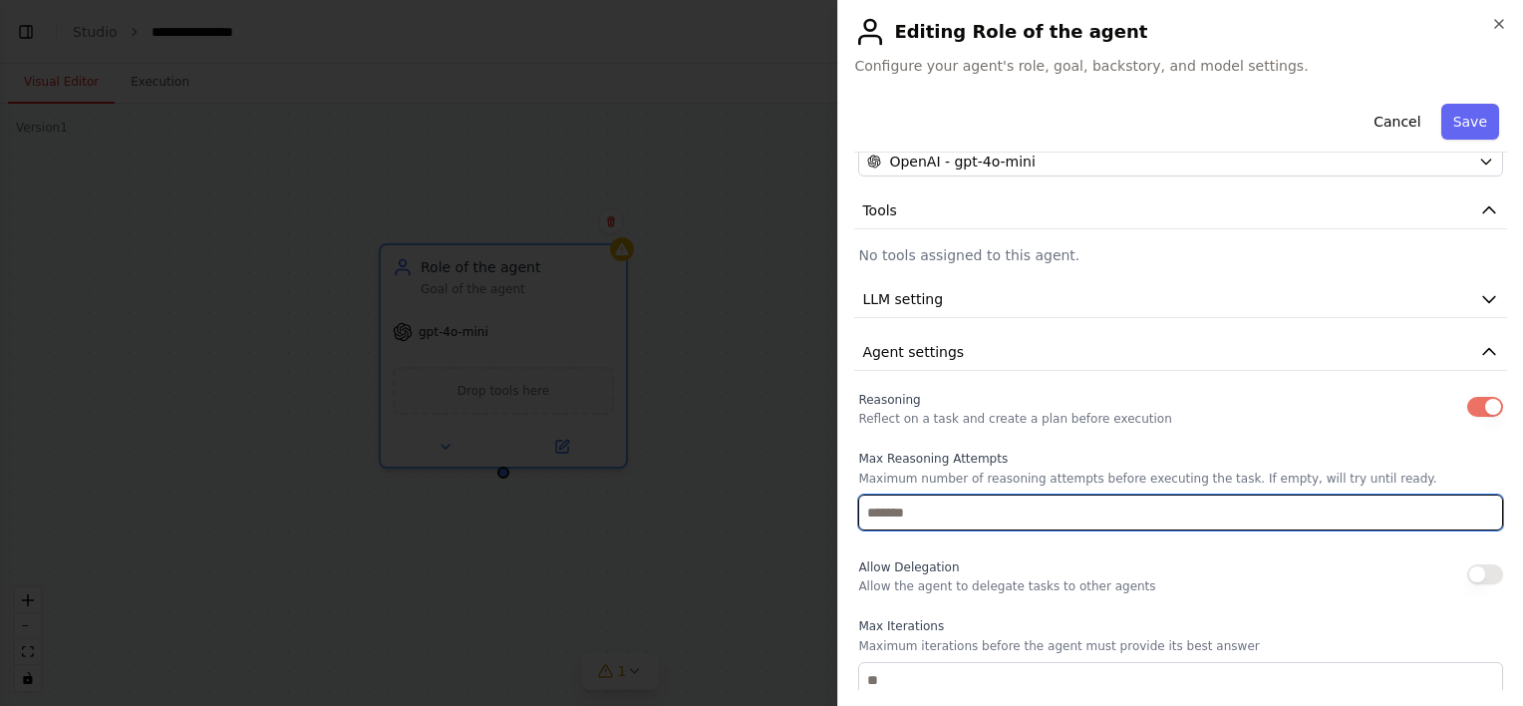
click at [953, 506] on input "number" at bounding box center [1180, 512] width 645 height 36
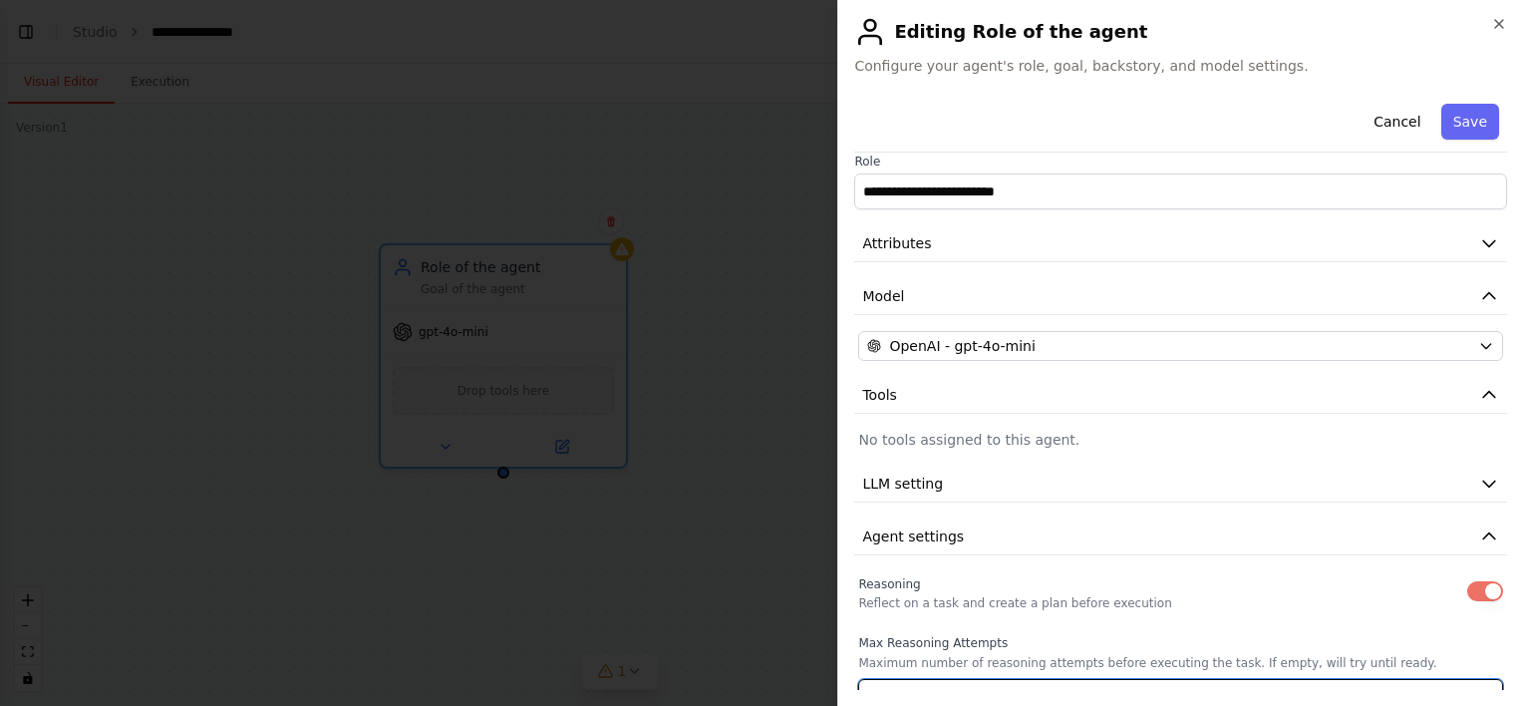
scroll to position [14, 0]
type input "*"
click at [968, 487] on button "LLM setting" at bounding box center [1180, 484] width 653 height 37
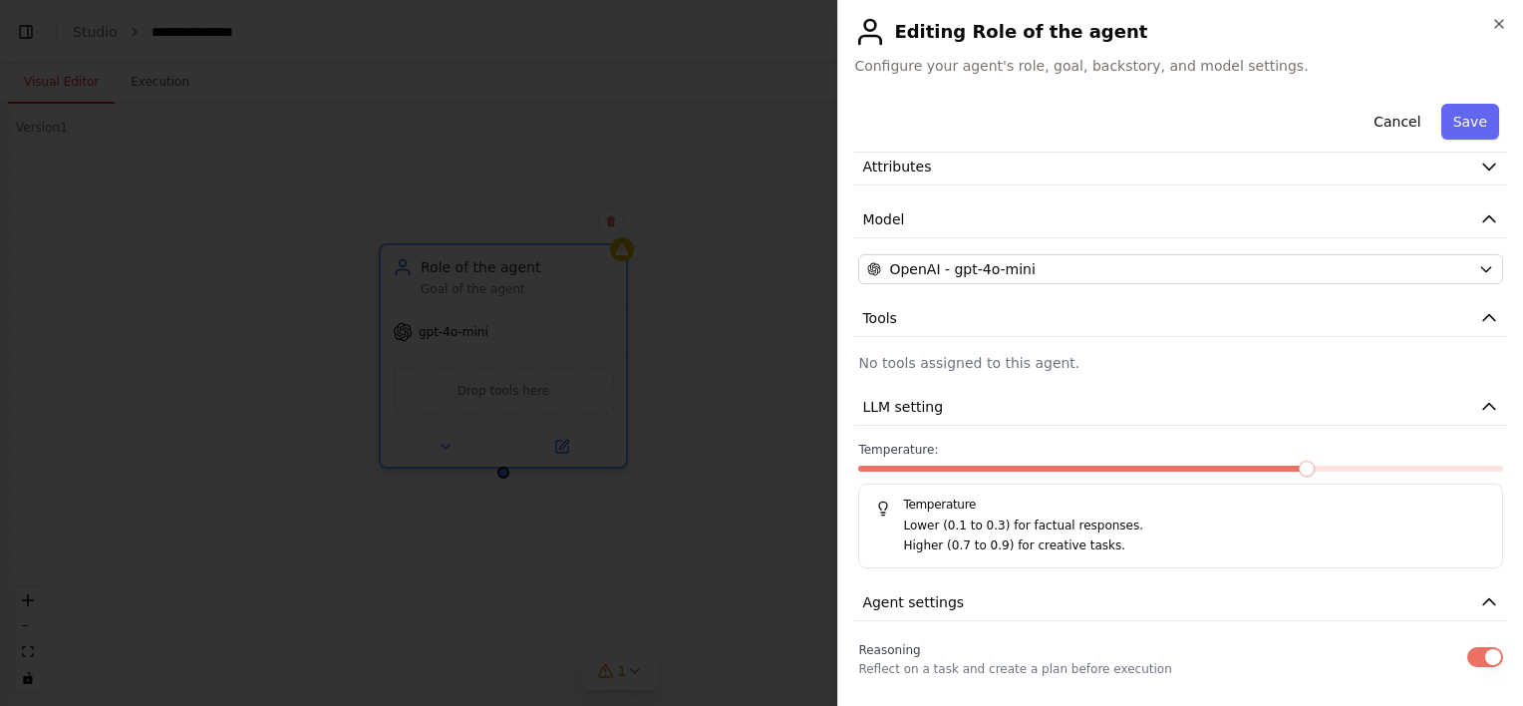
scroll to position [0, 0]
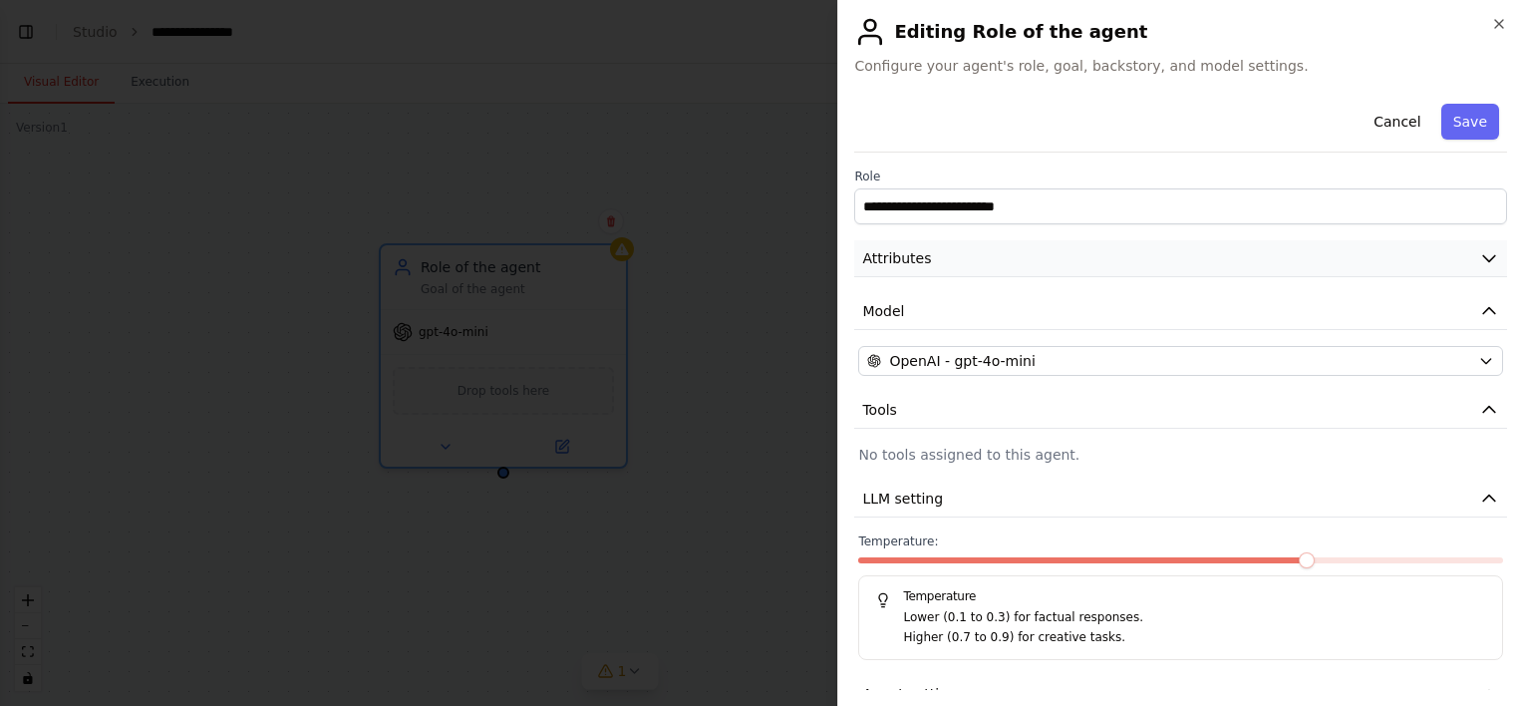
click at [951, 253] on button "Attributes" at bounding box center [1180, 258] width 653 height 37
